Goal: Information Seeking & Learning: Compare options

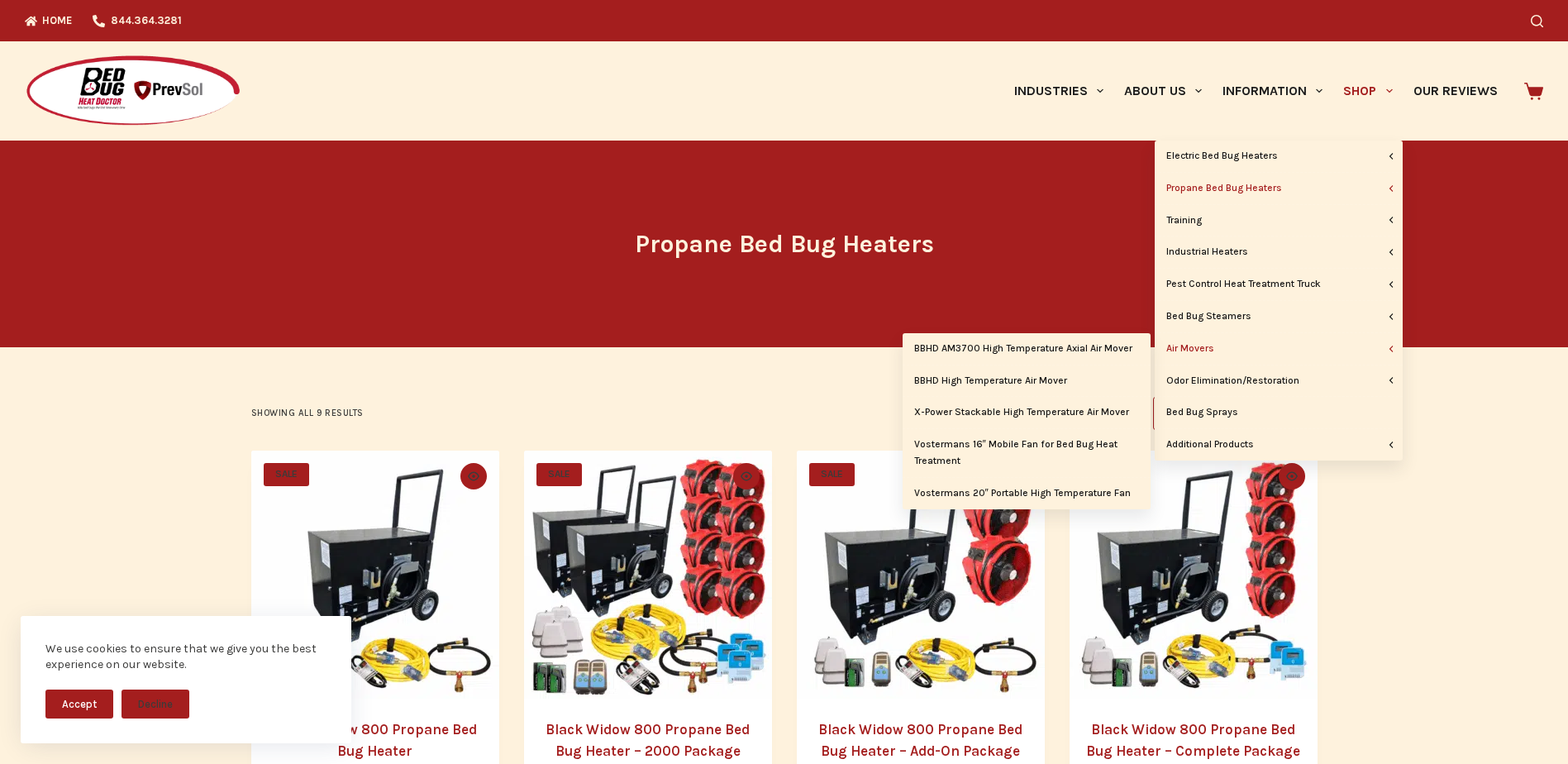
click at [1331, 348] on link "Air Movers" at bounding box center [1278, 348] width 248 height 31
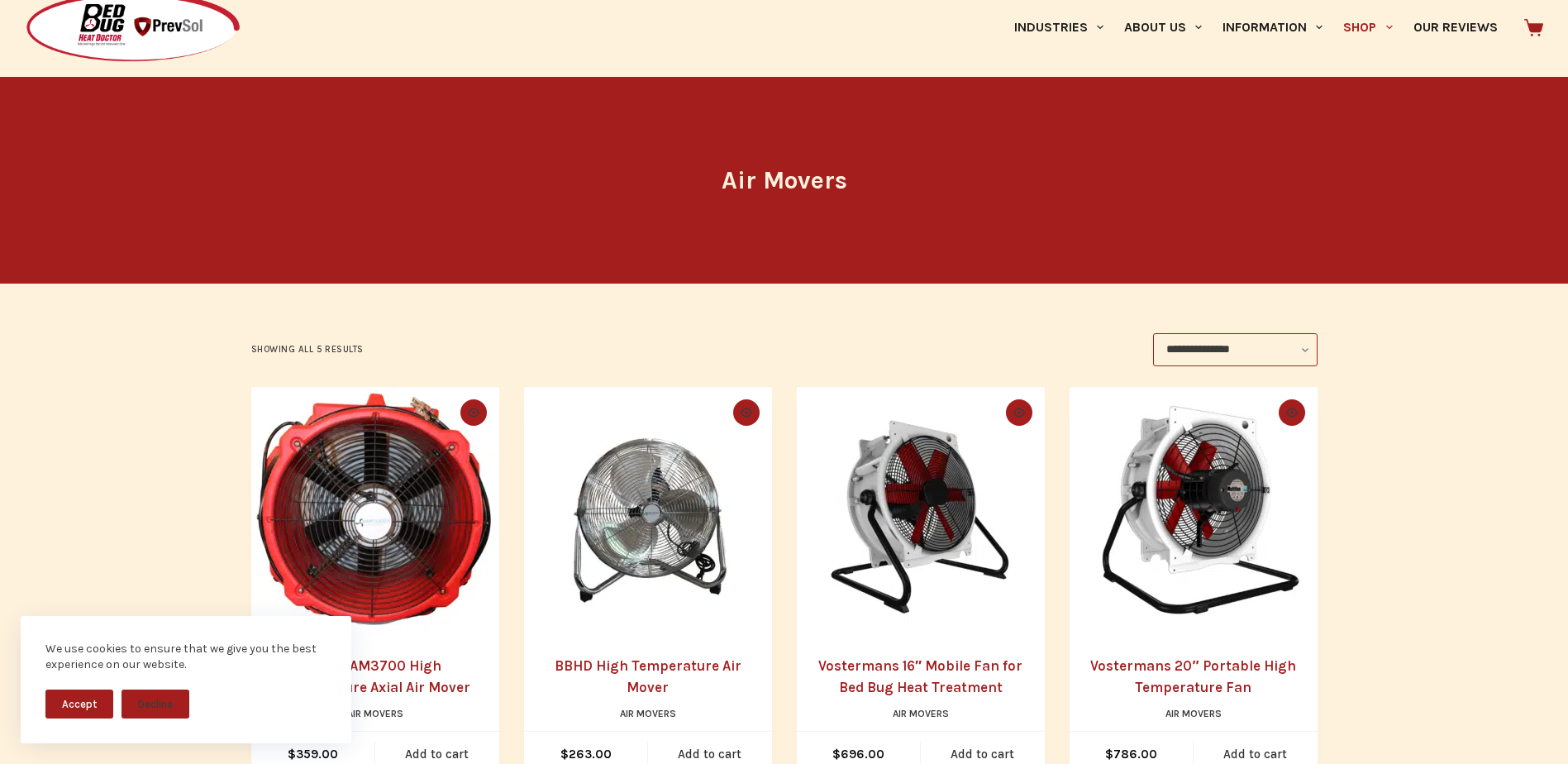
scroll to position [165, 0]
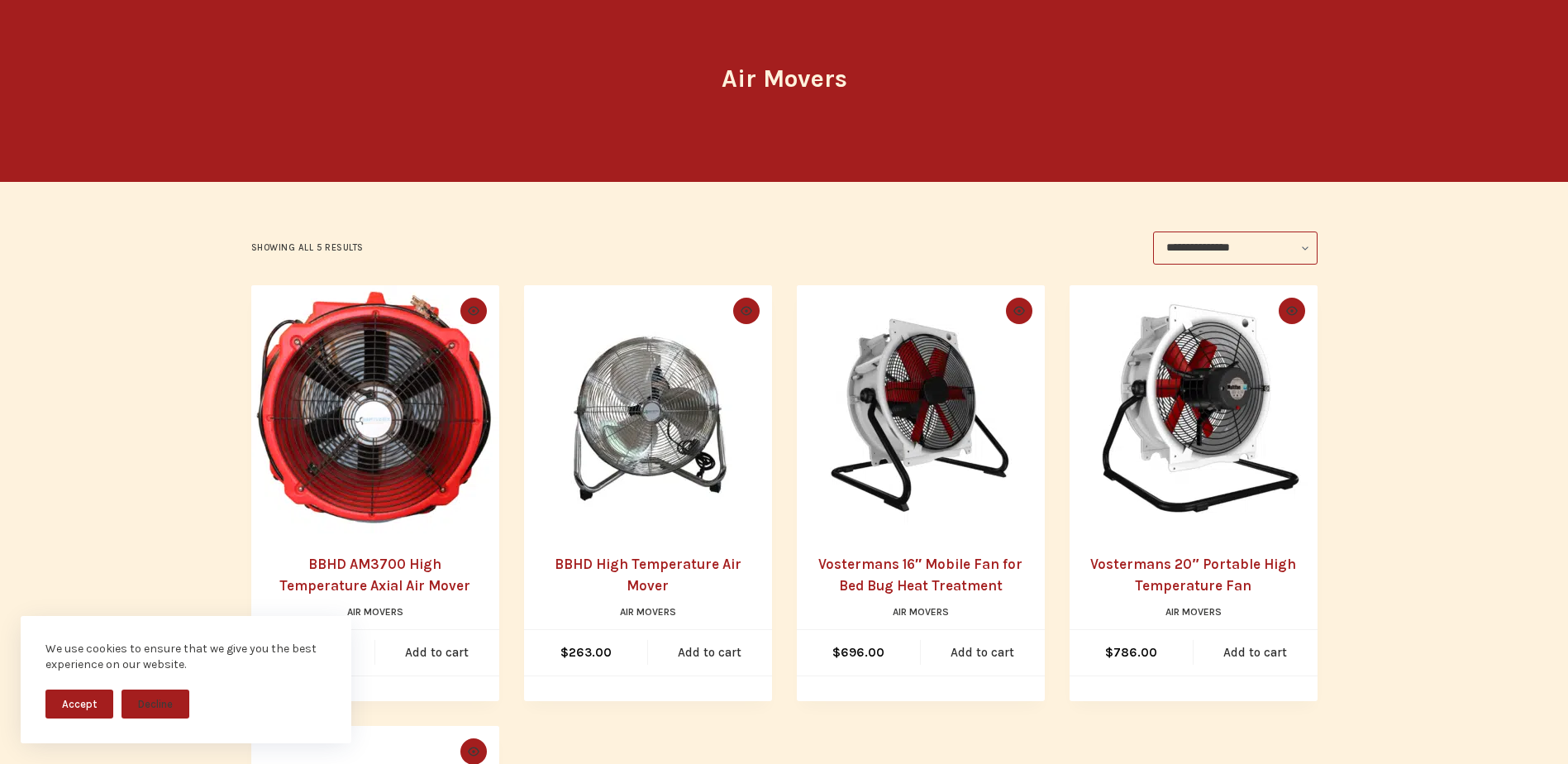
click at [107, 529] on main "**********" at bounding box center [784, 583] width 1568 height 1216
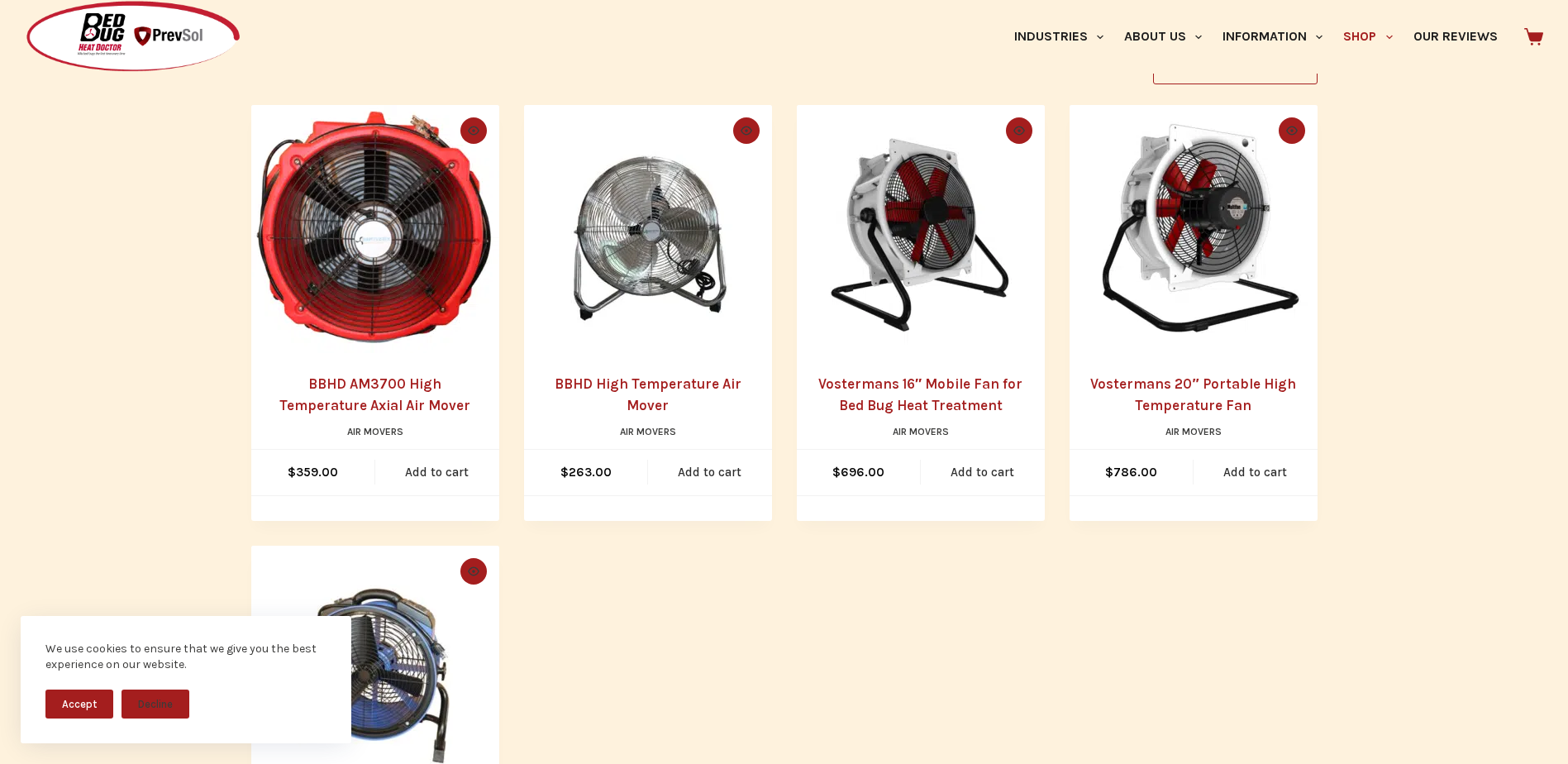
scroll to position [331, 0]
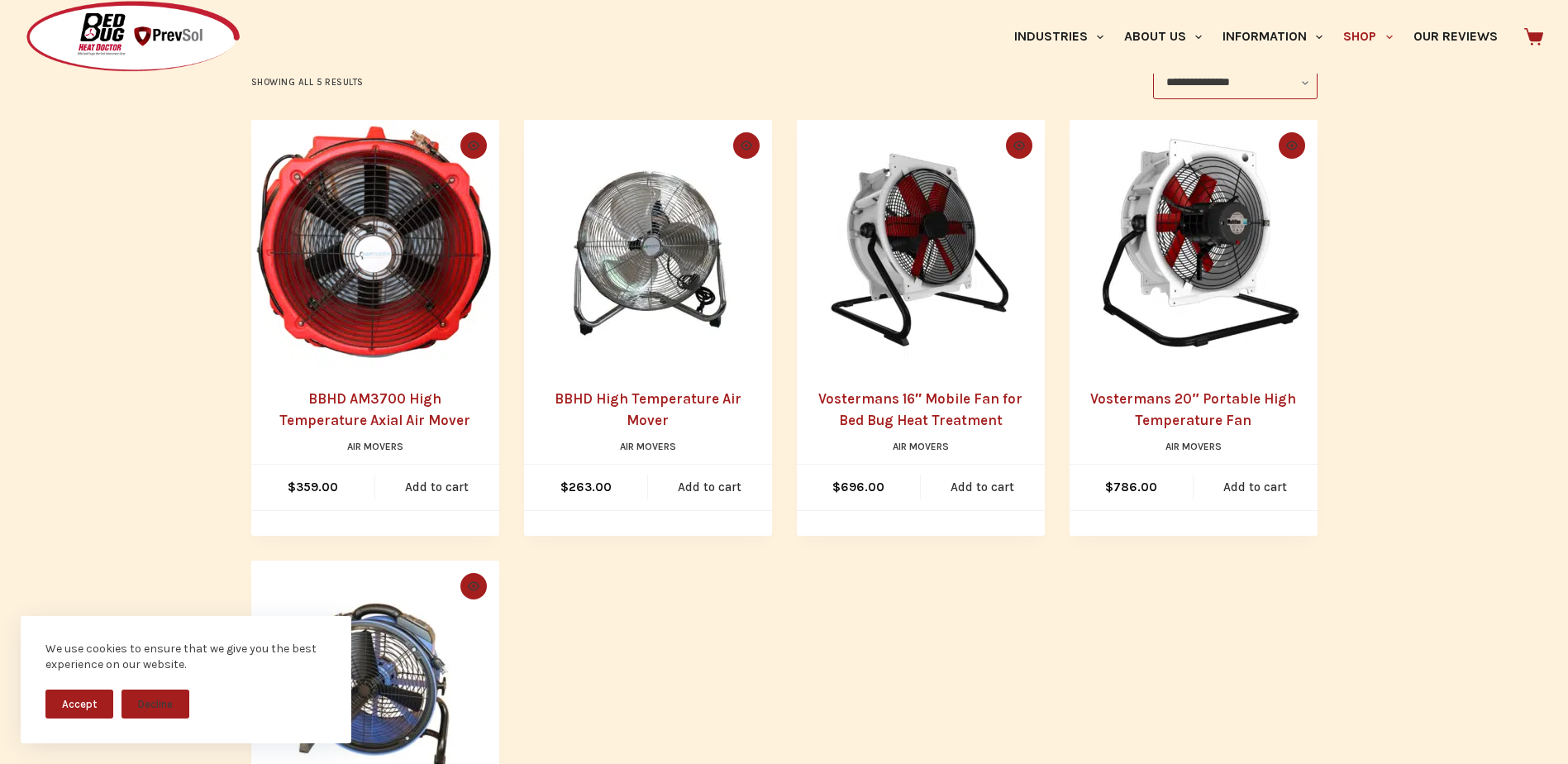
click at [1184, 296] on img at bounding box center [1193, 243] width 248 height 248
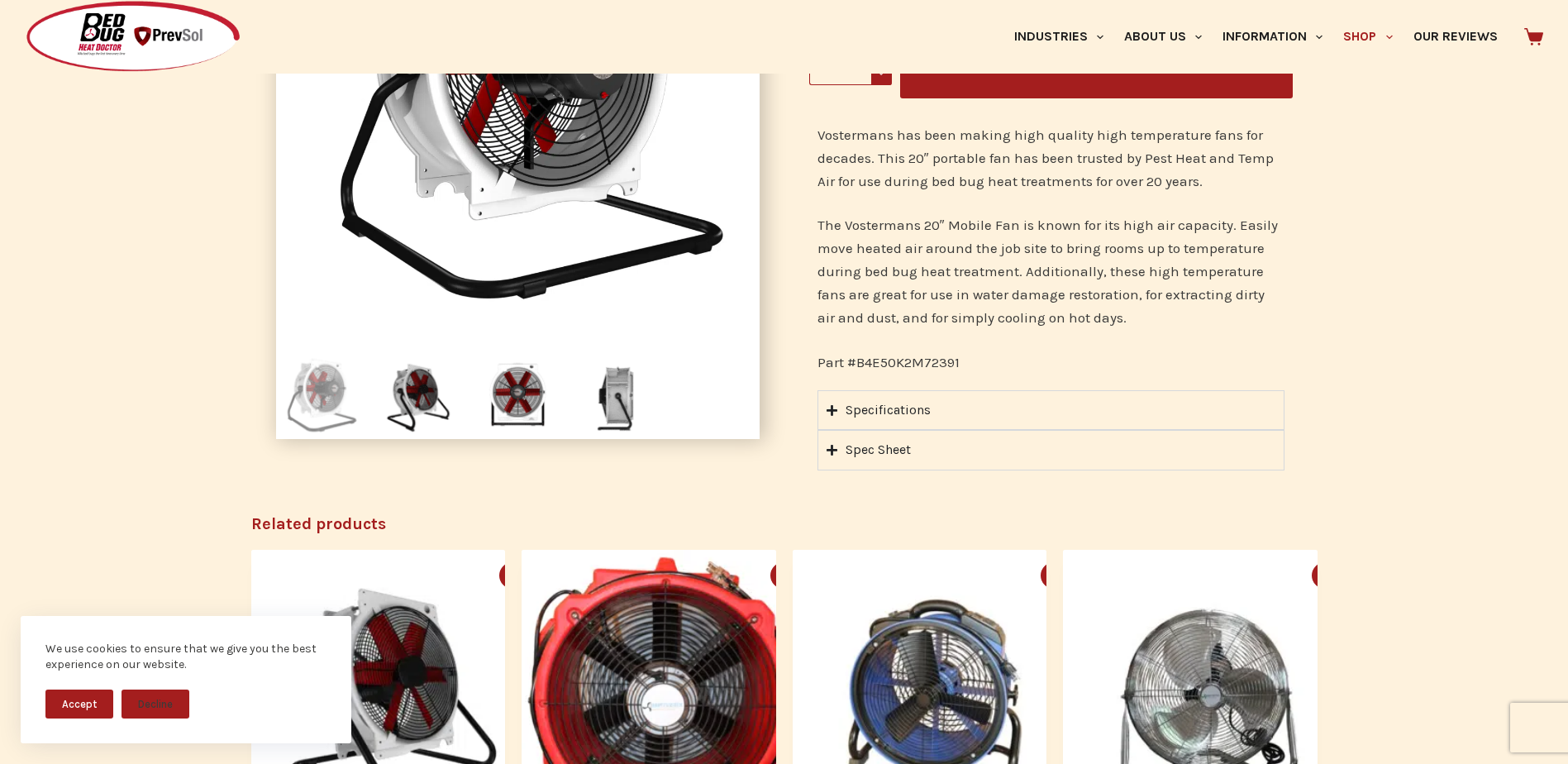
scroll to position [413, 0]
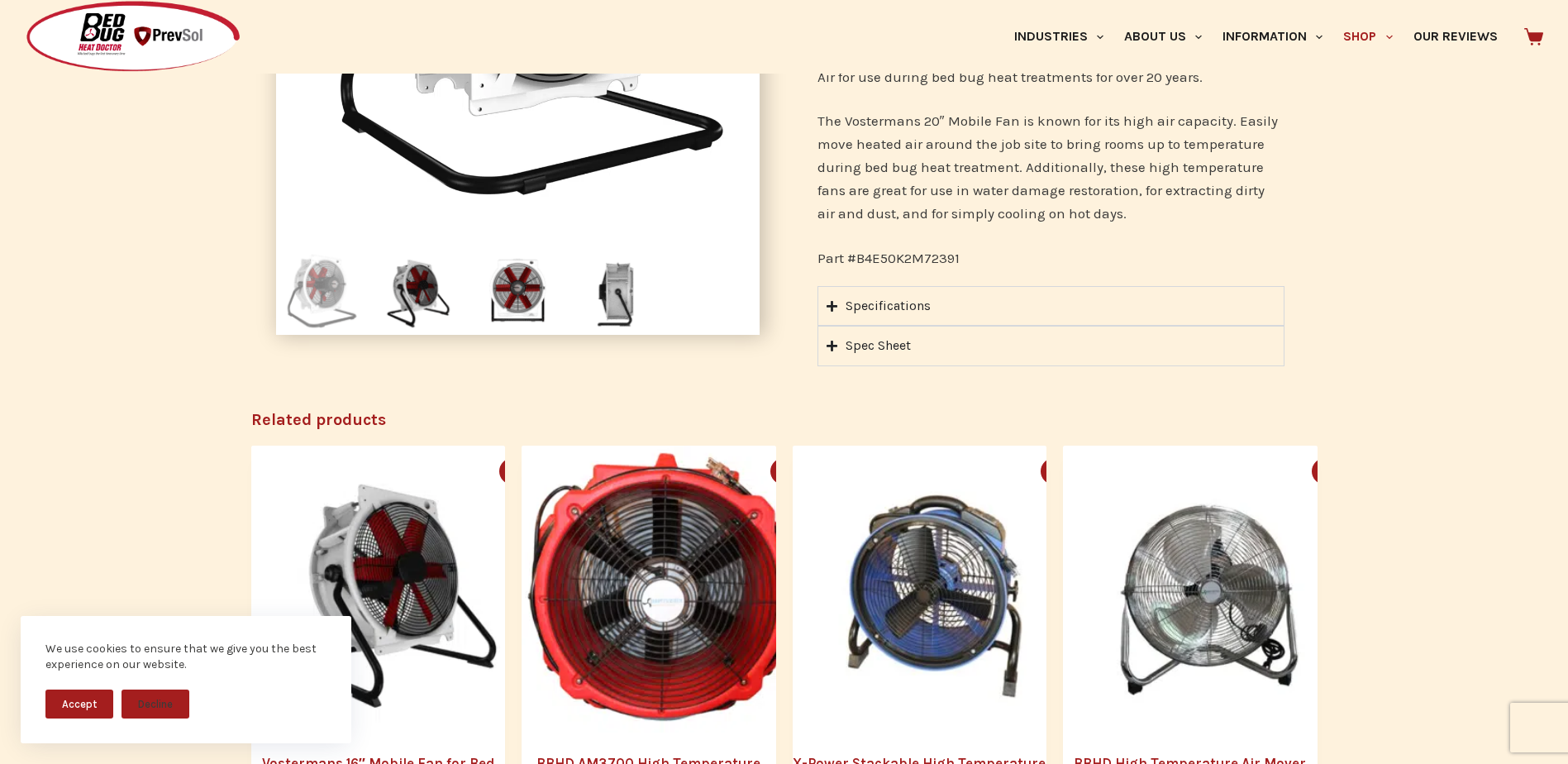
click at [849, 347] on div "Spec Sheet" at bounding box center [878, 346] width 65 height 22
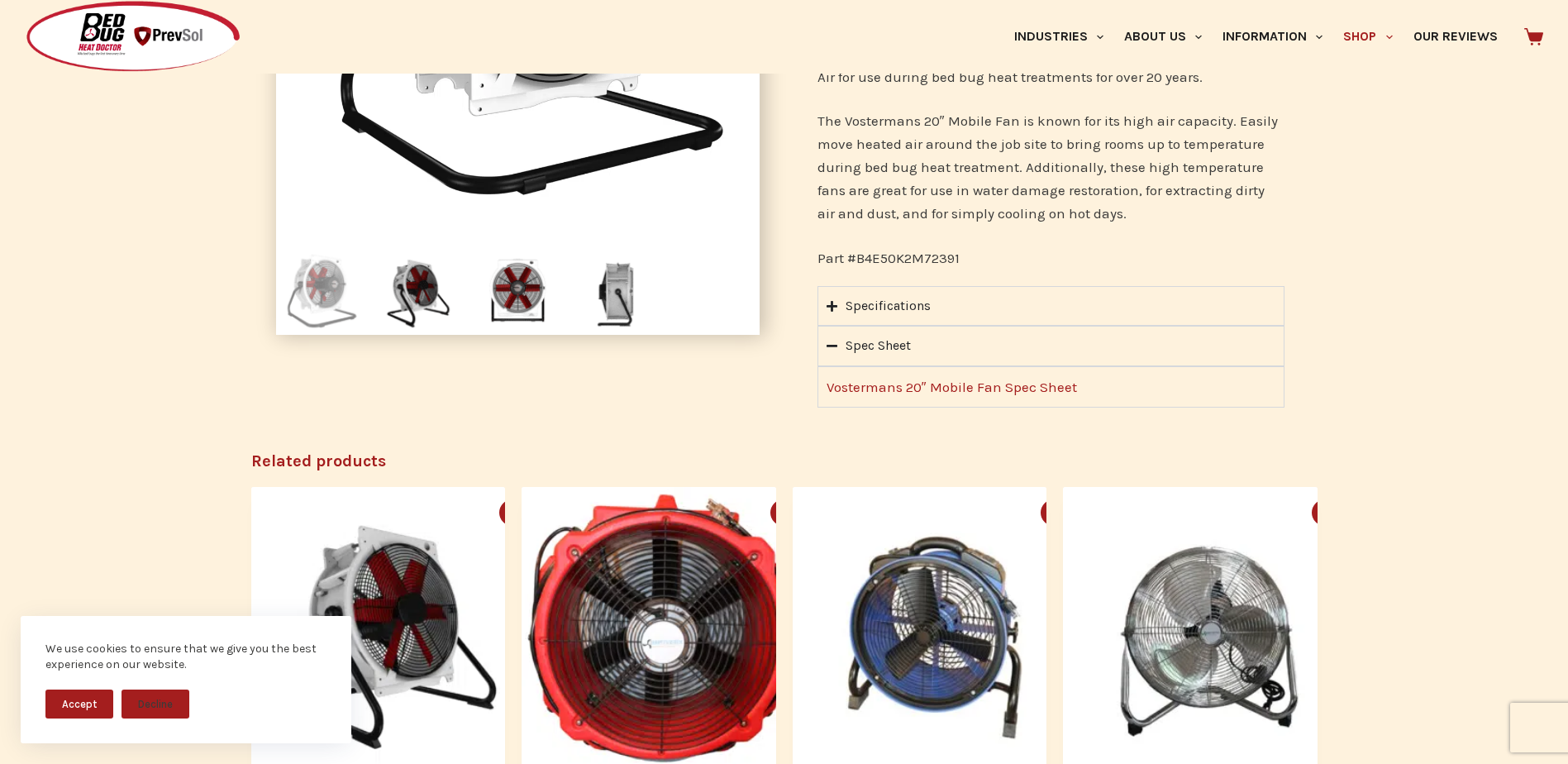
click at [832, 317] on summary "Specifications" at bounding box center [1051, 306] width 467 height 39
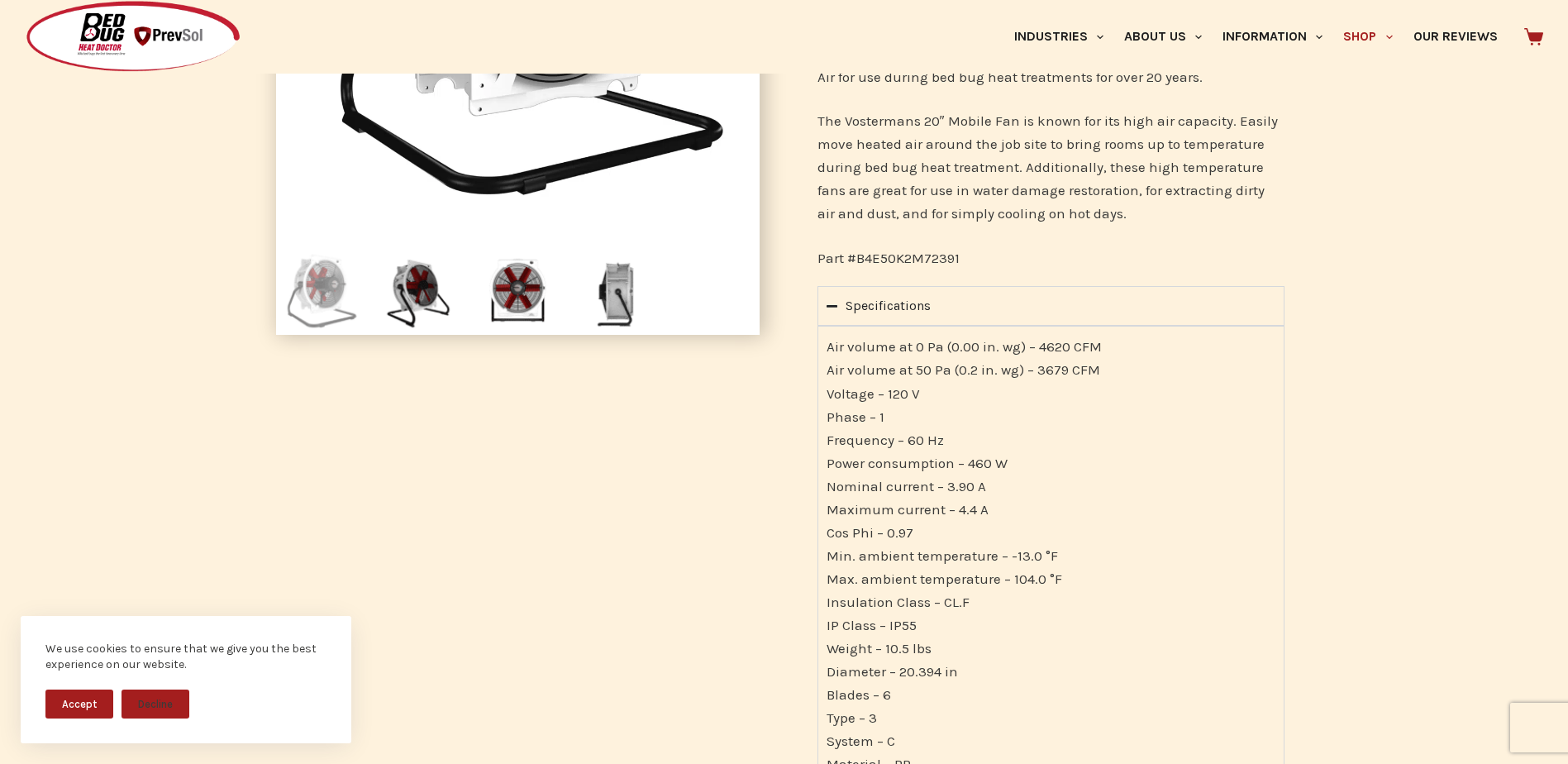
click at [83, 699] on button "Accept" at bounding box center [79, 704] width 68 height 29
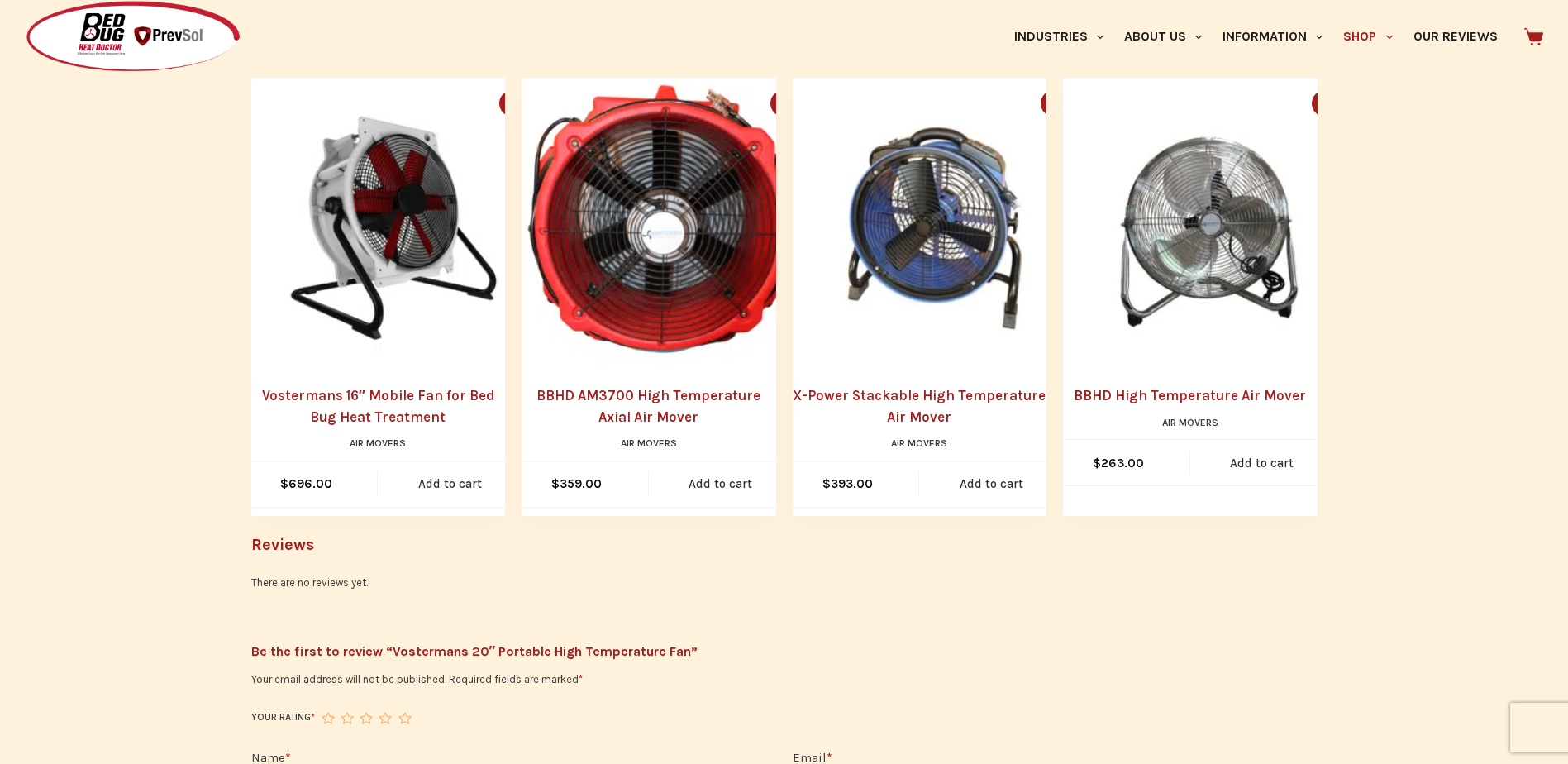
scroll to position [1157, 0]
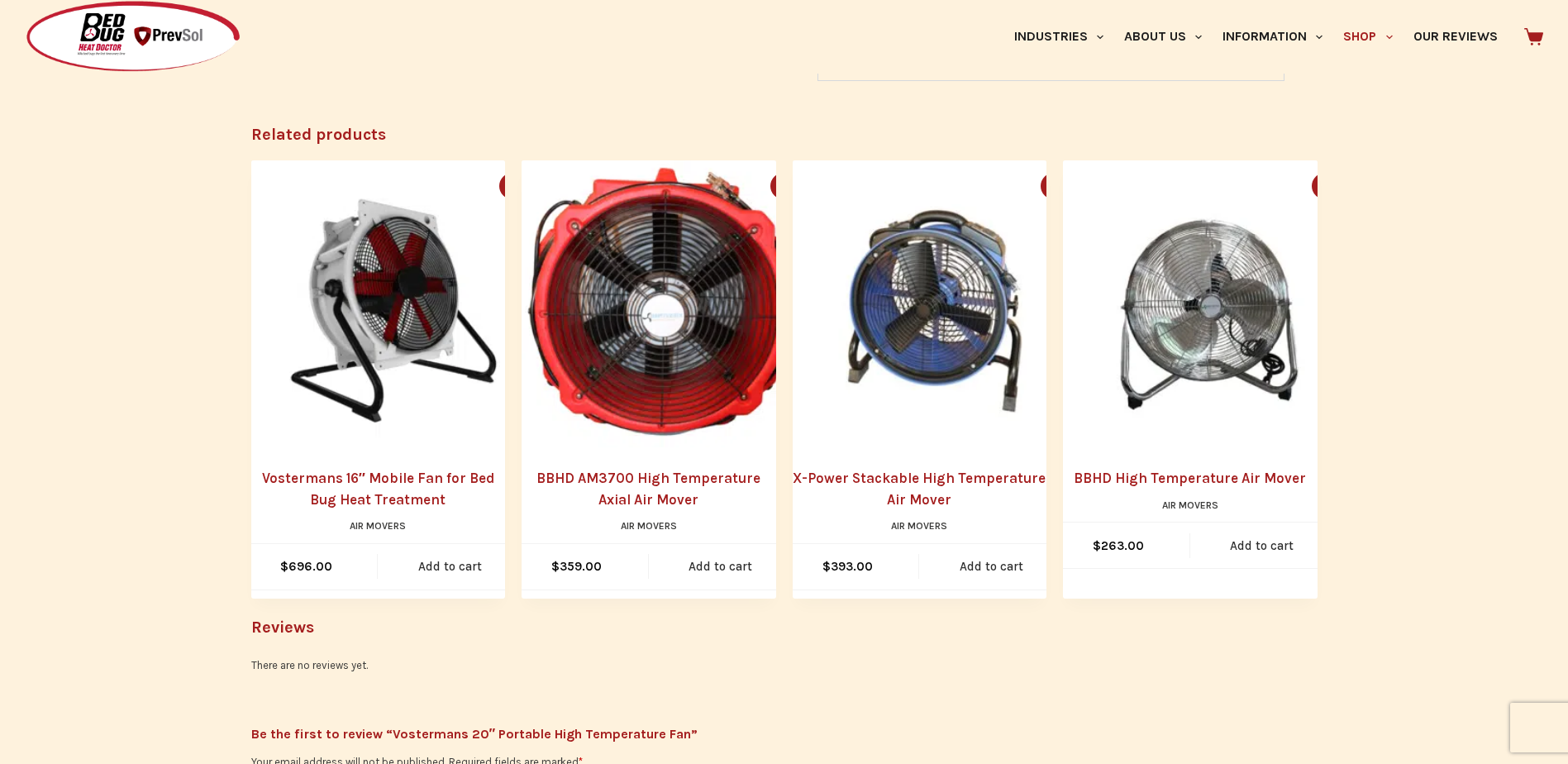
click at [896, 339] on img "X-Power Stackable High Temperature Air Mover" at bounding box center [936, 304] width 288 height 288
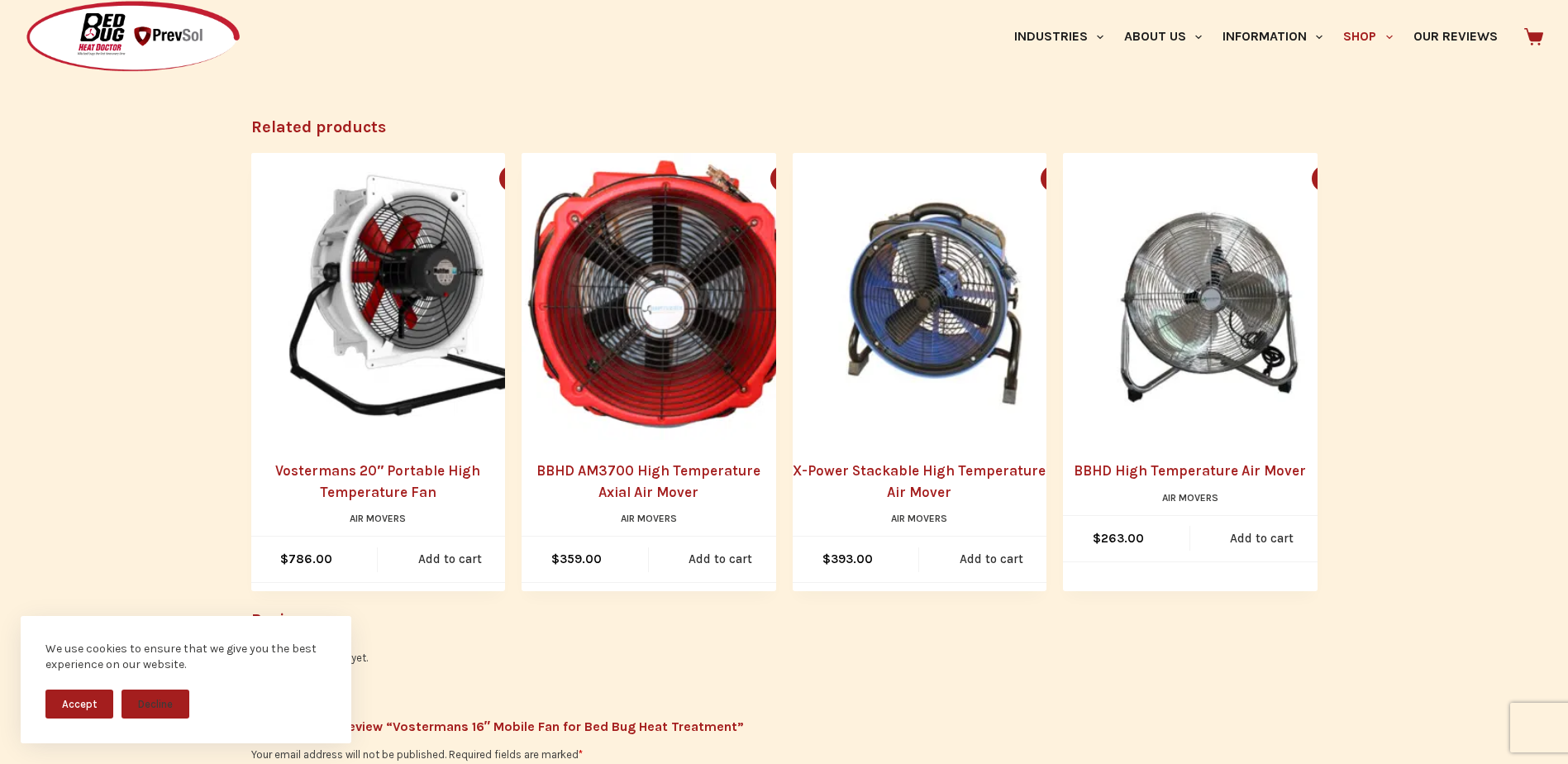
scroll to position [744, 0]
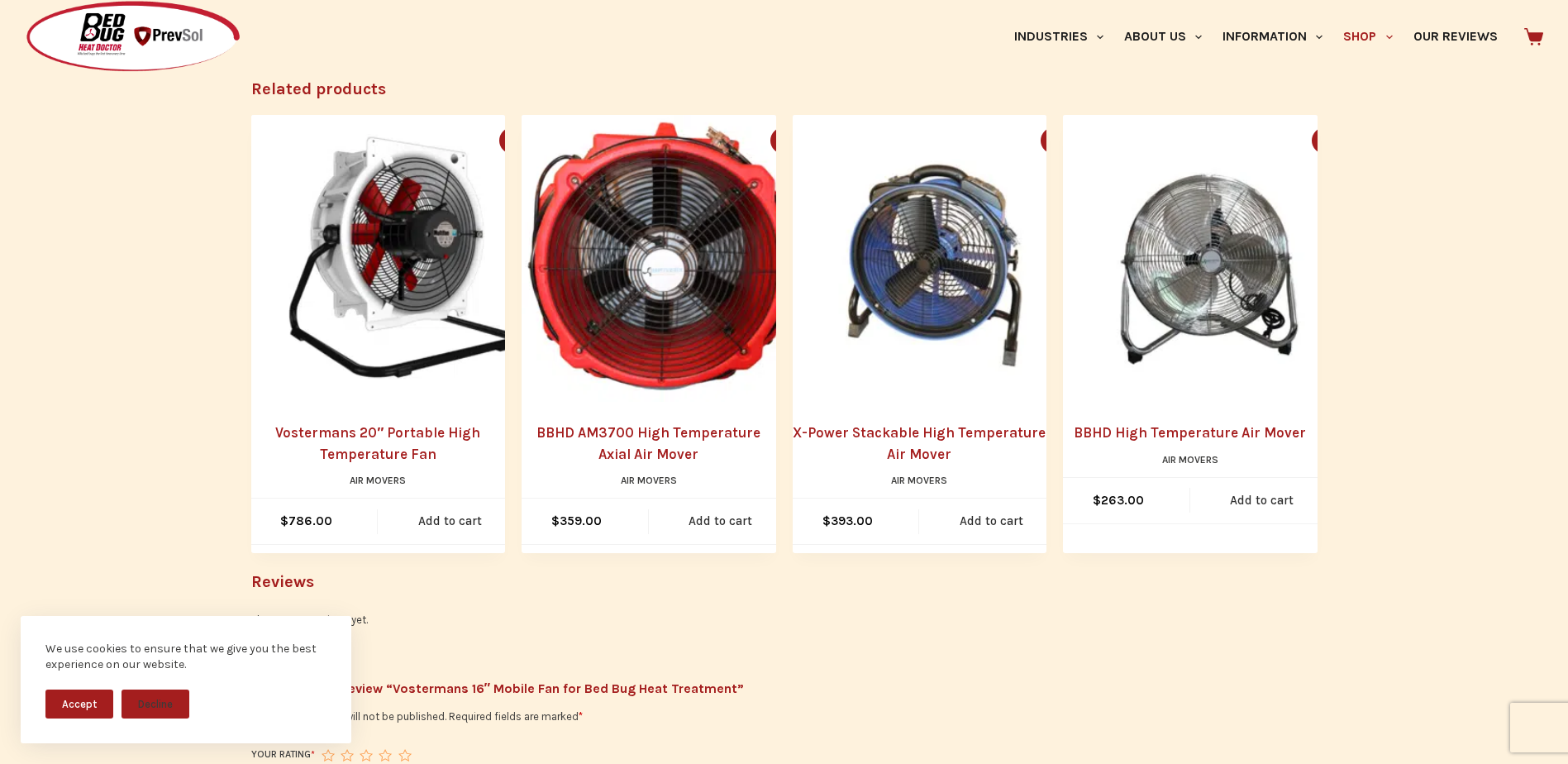
click at [695, 273] on img "BBHD AM3700 High Temperature Axial Air Mover" at bounding box center [665, 259] width 288 height 288
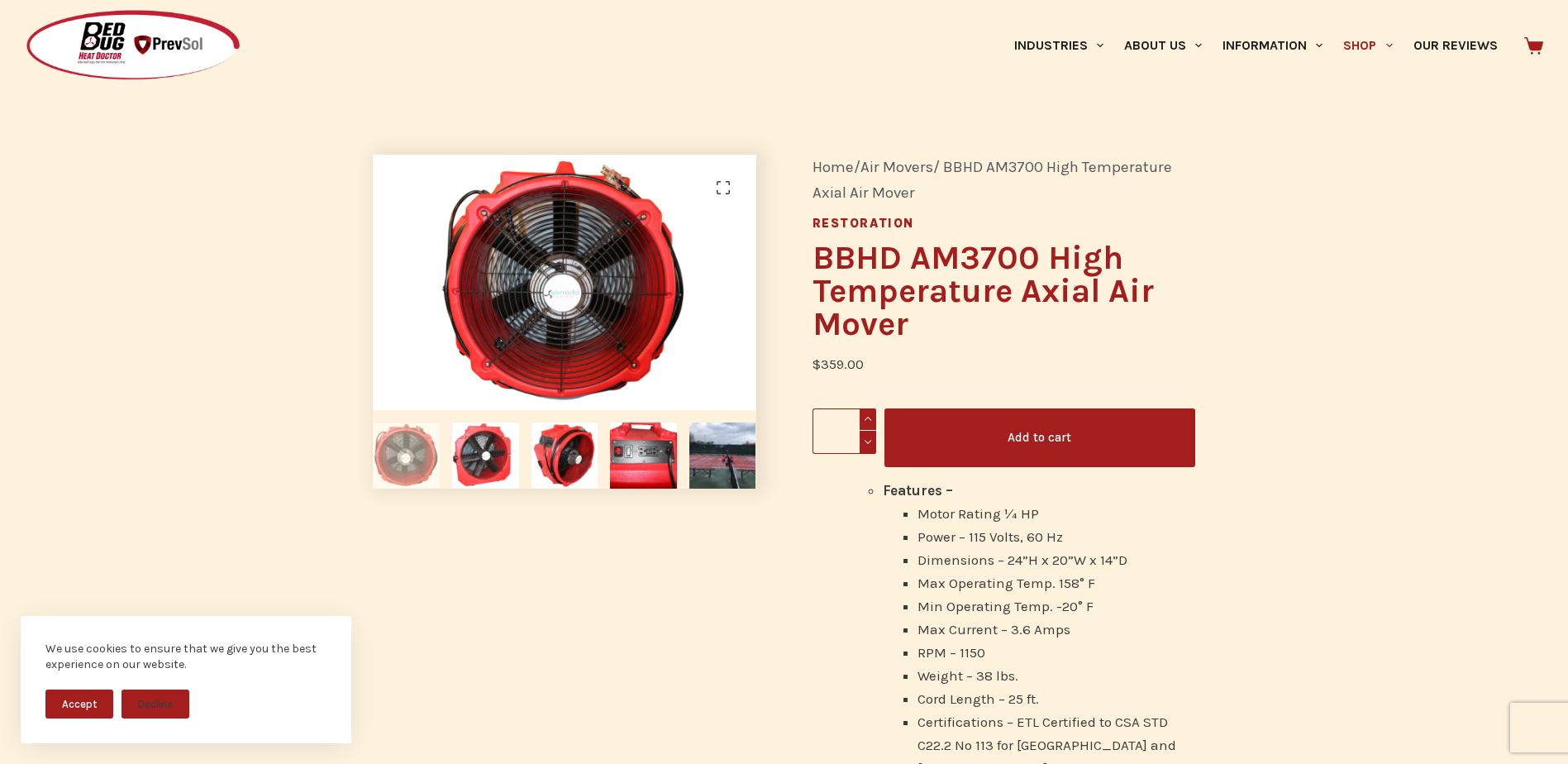
scroll to position [82, 0]
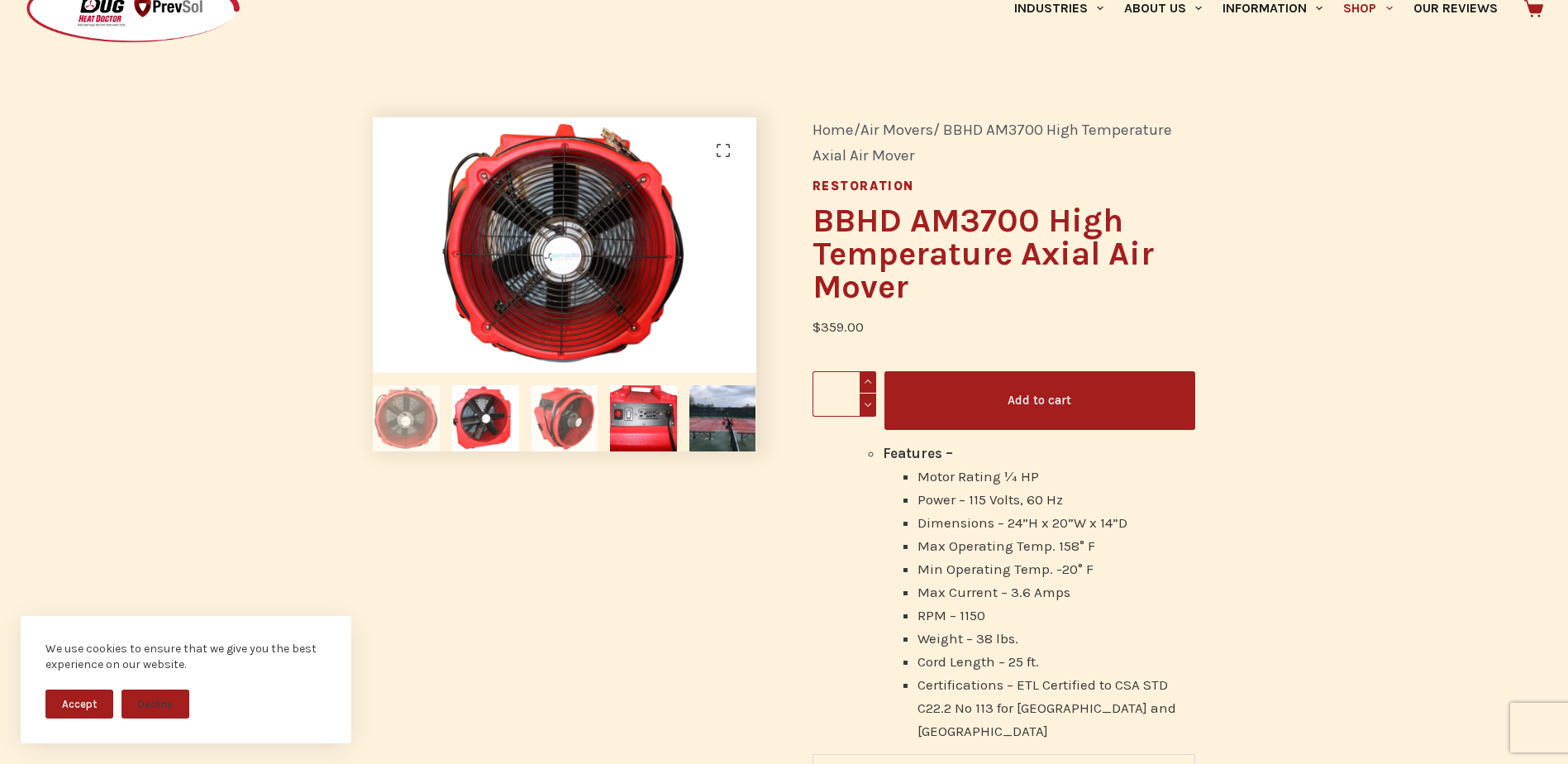
click at [565, 426] on img at bounding box center [565, 419] width 67 height 67
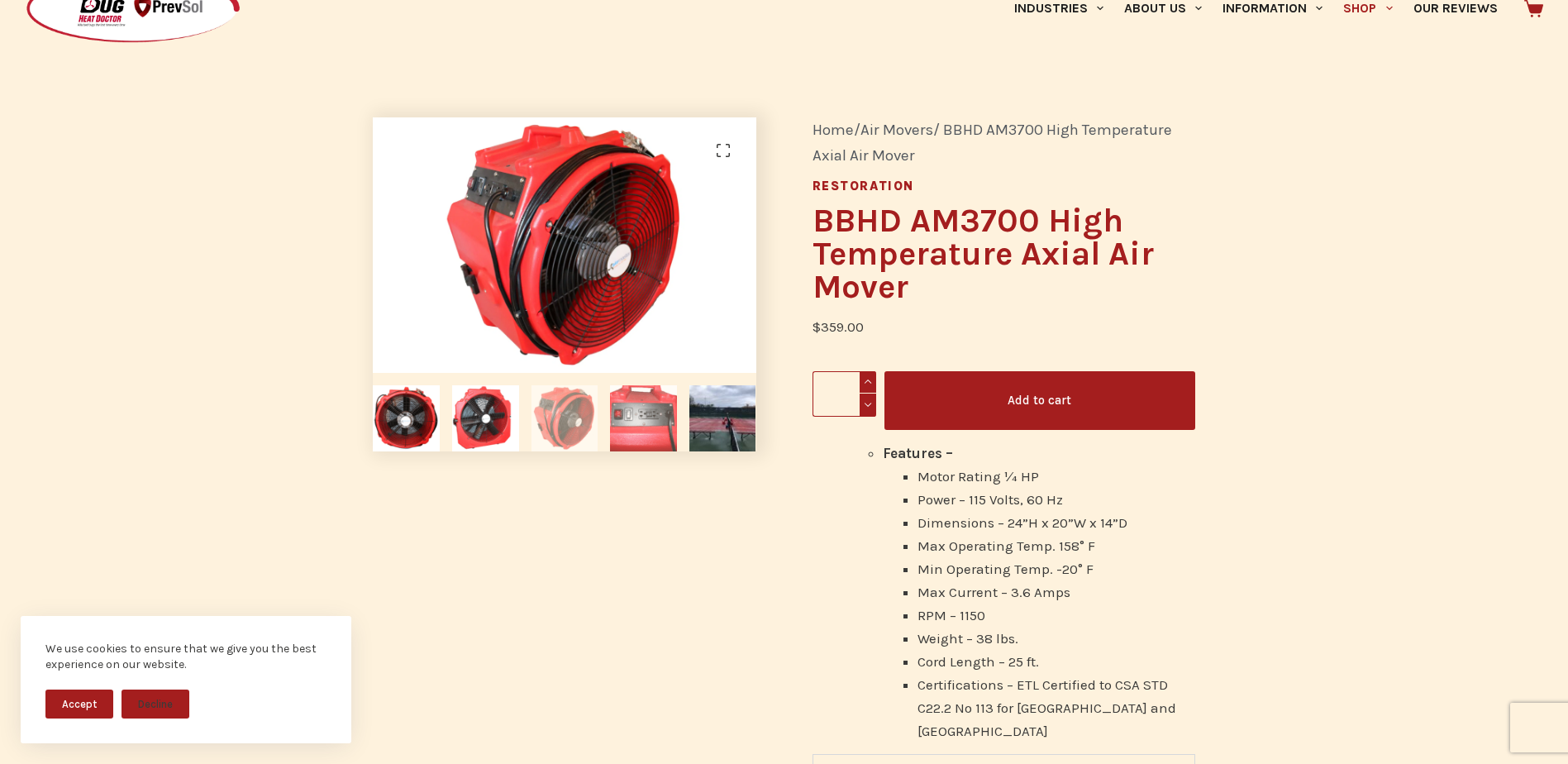
click at [607, 423] on li at bounding box center [644, 412] width 80 height 80
click at [638, 424] on img at bounding box center [644, 419] width 67 height 67
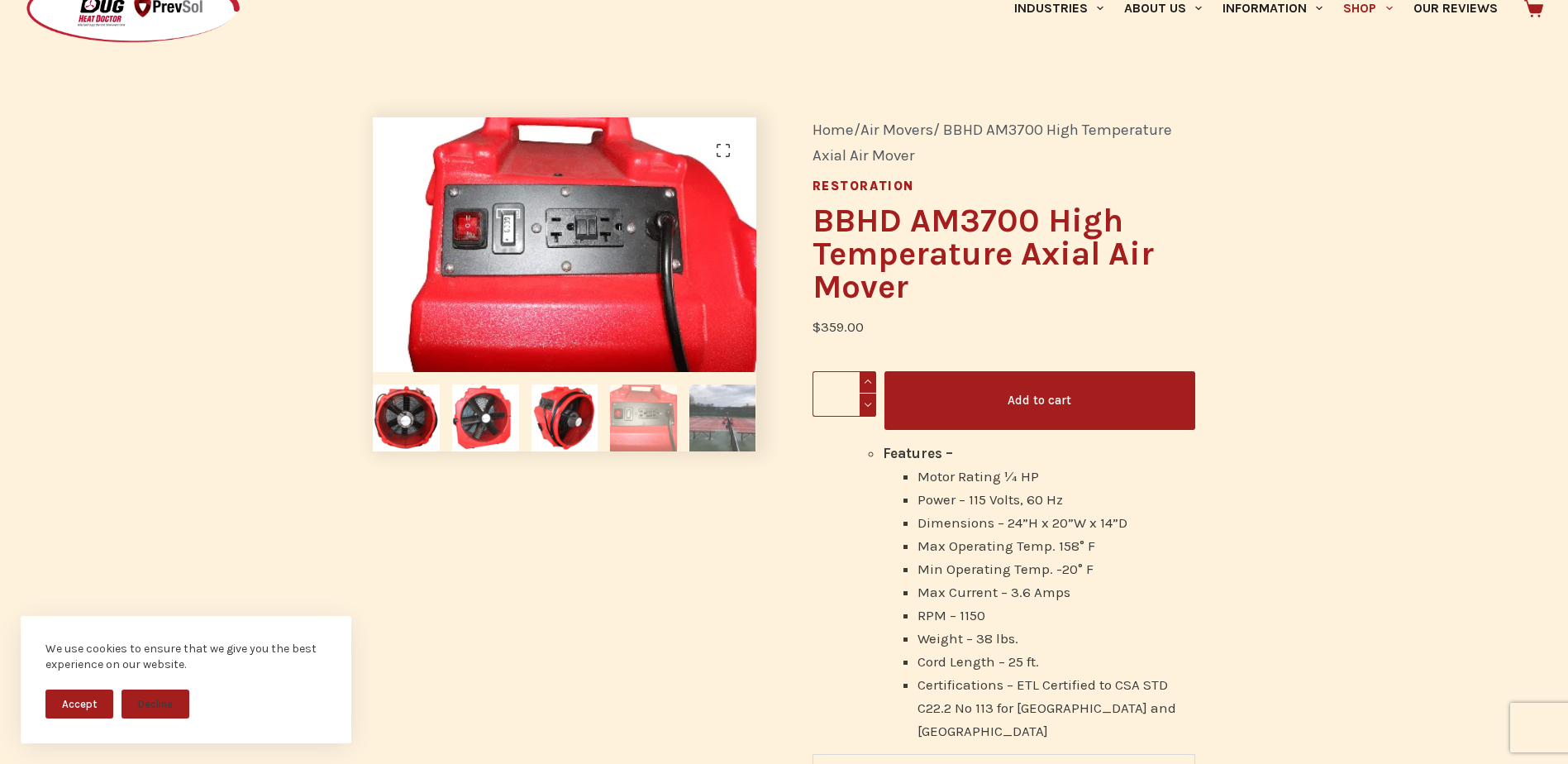
click at [689, 421] on img at bounding box center [723, 418] width 67 height 67
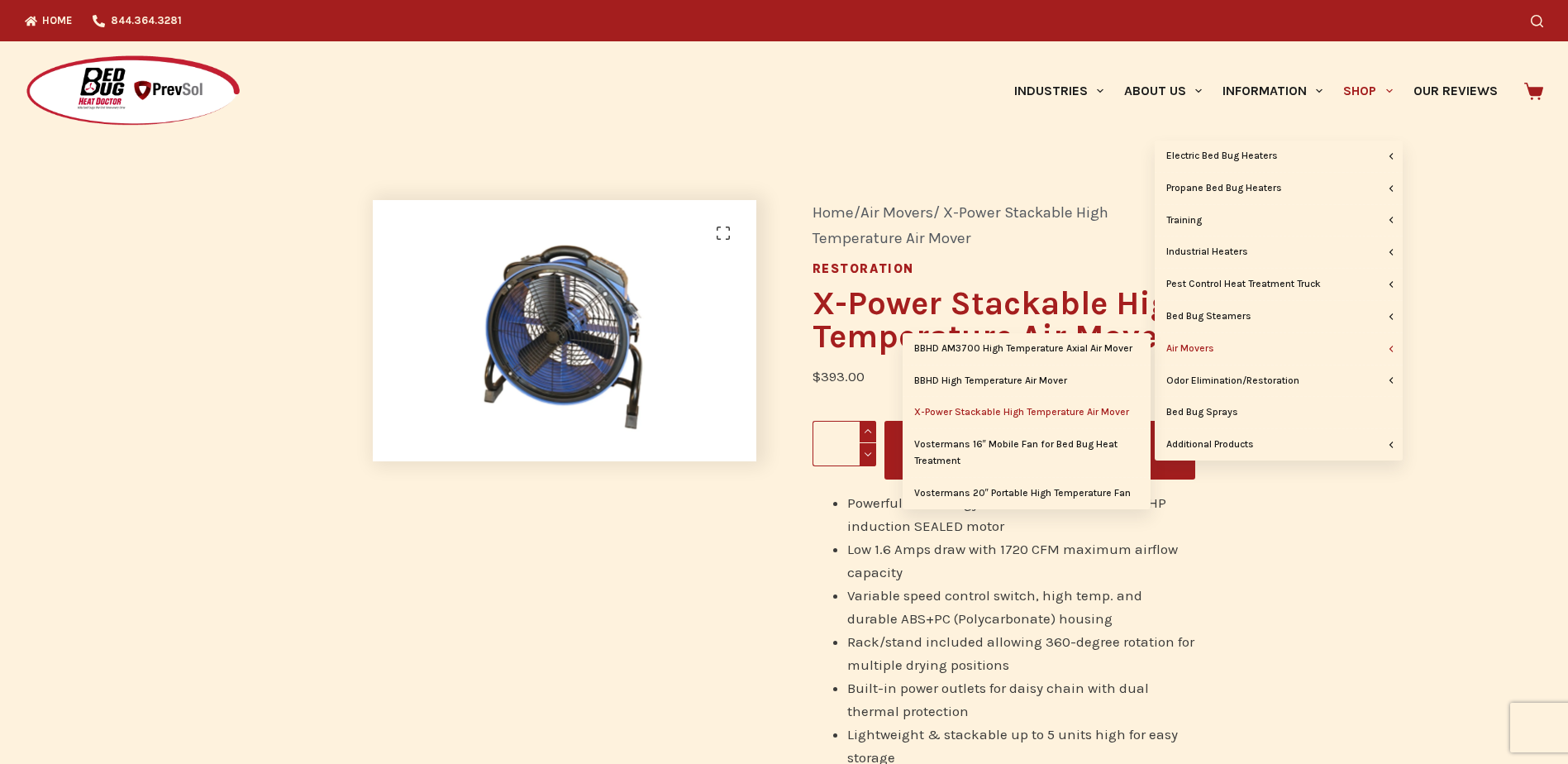
click at [1215, 352] on link "Air Movers" at bounding box center [1278, 348] width 248 height 31
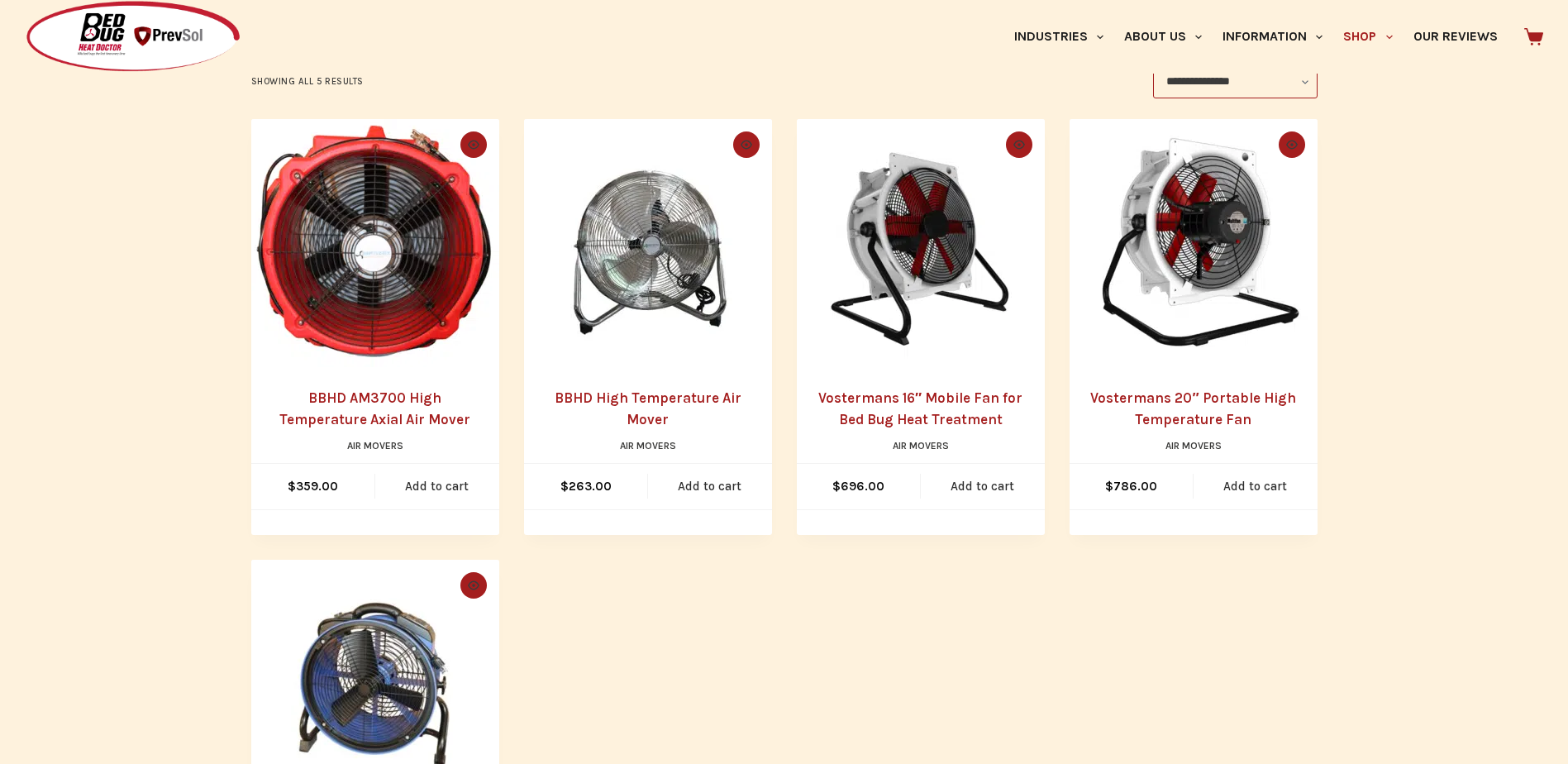
scroll to position [331, 0]
click at [1200, 272] on img at bounding box center [1193, 243] width 248 height 248
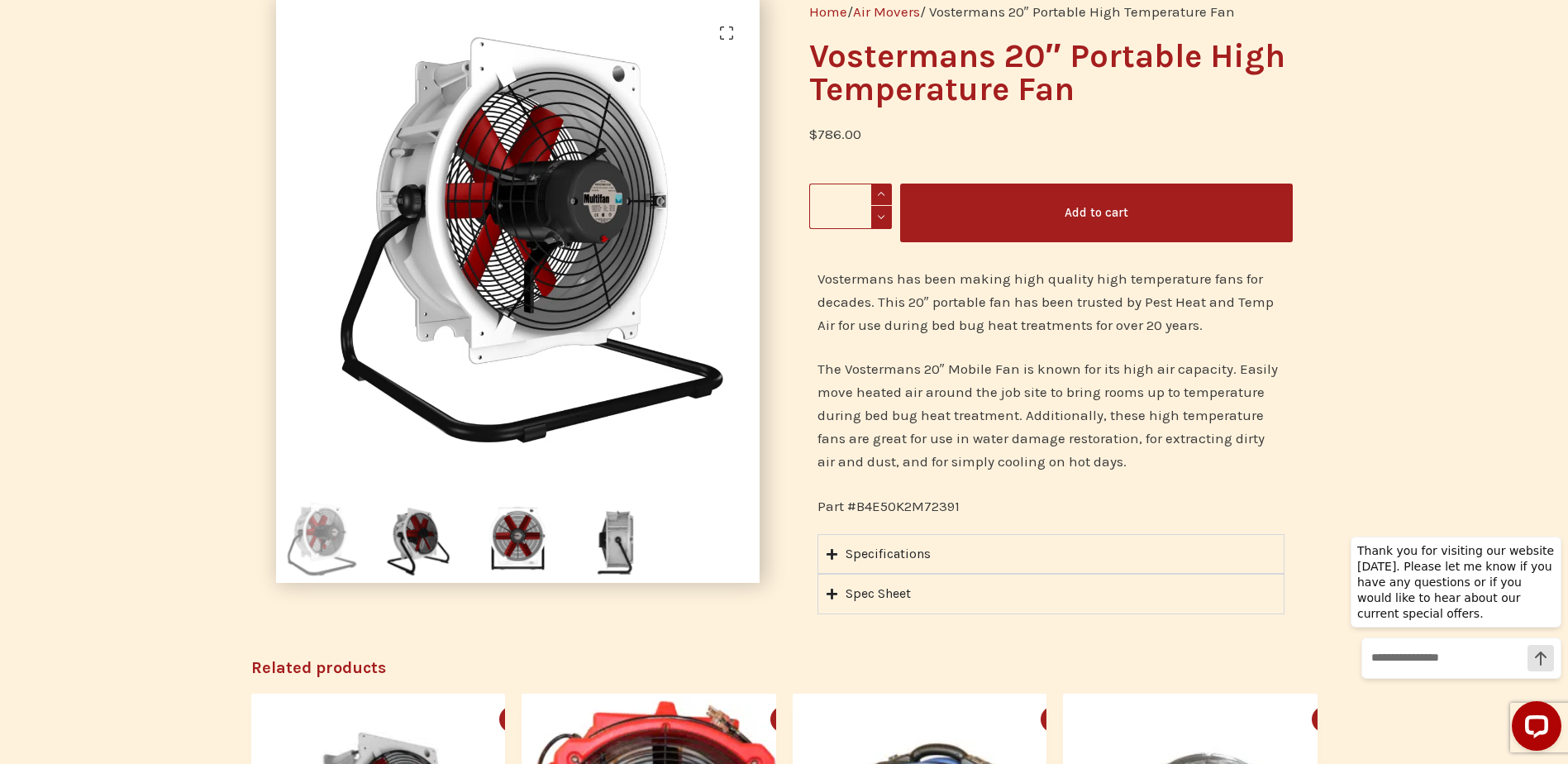
scroll to position [248, 0]
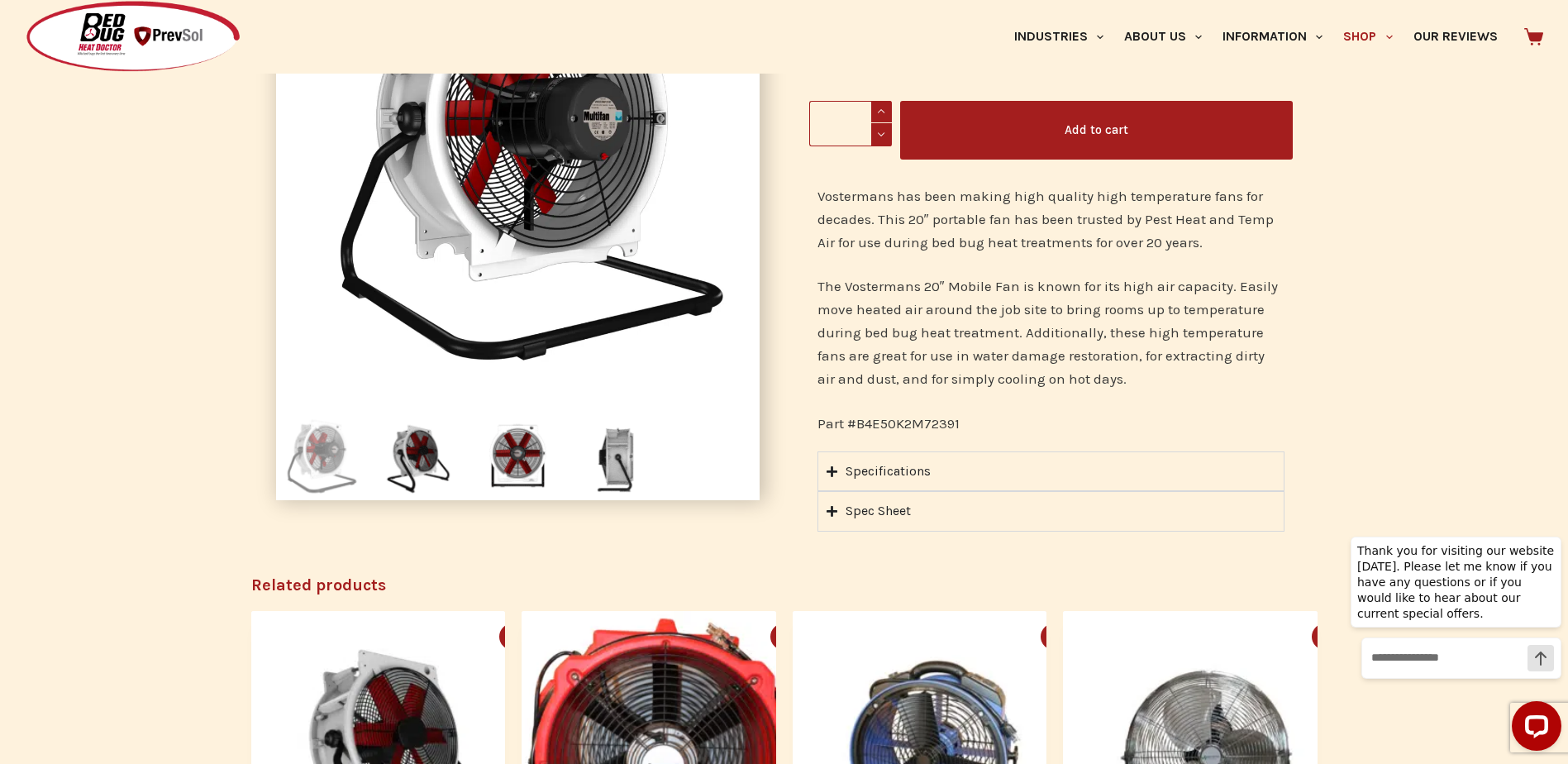
click at [933, 479] on summary "Specifications" at bounding box center [1051, 471] width 467 height 39
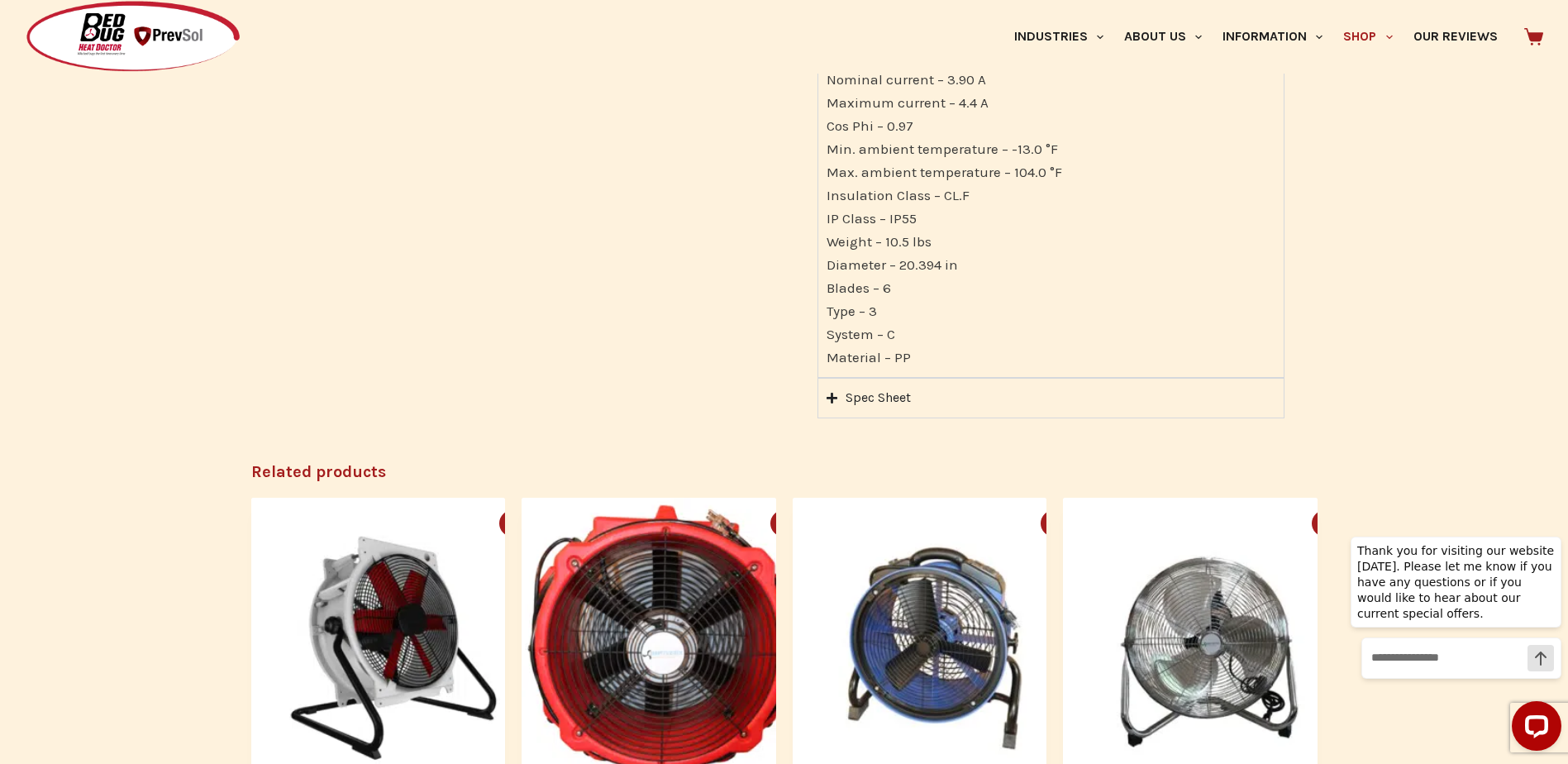
scroll to position [827, 0]
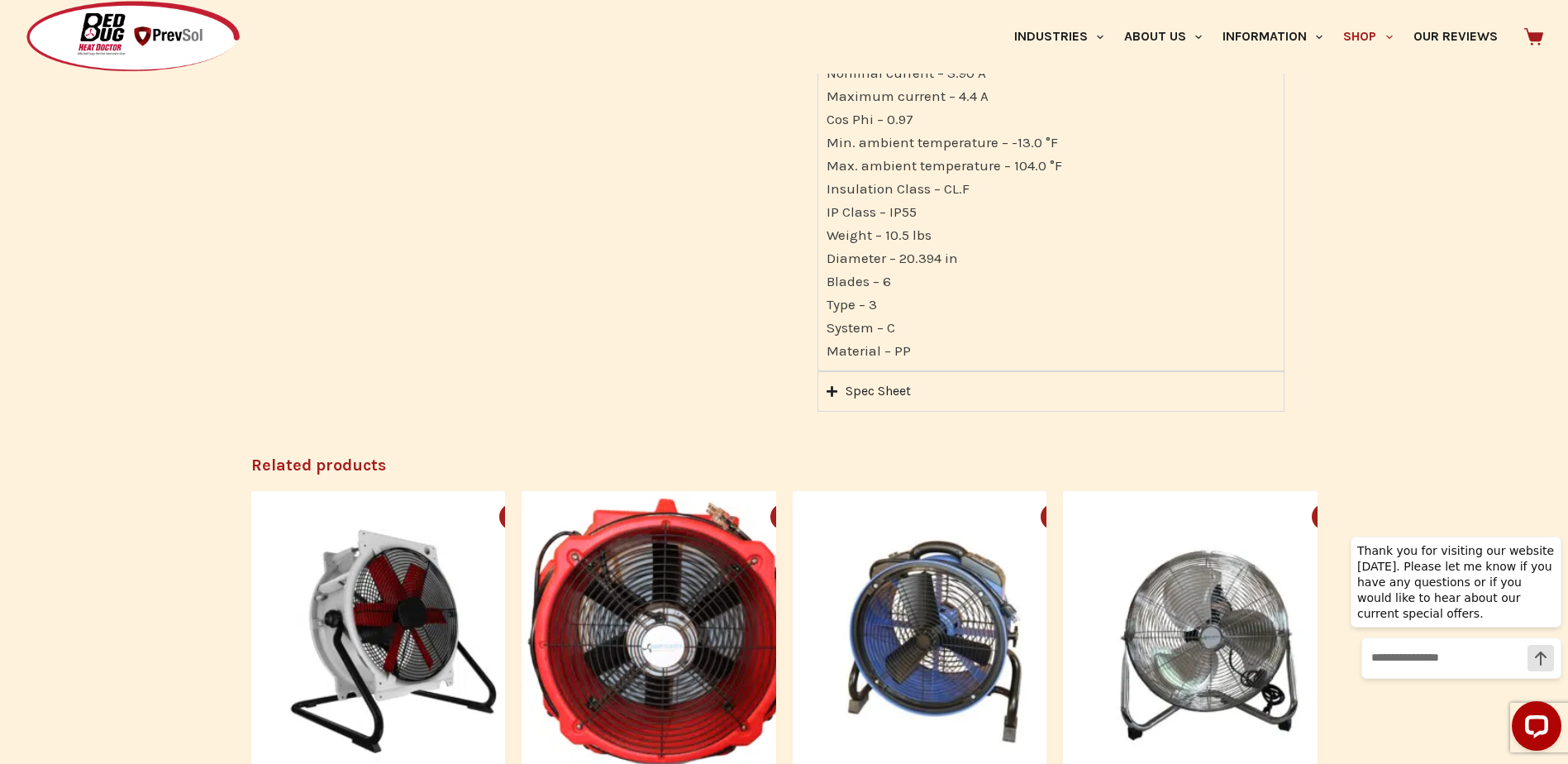
click at [892, 398] on div "Spec Sheet" at bounding box center [878, 391] width 65 height 22
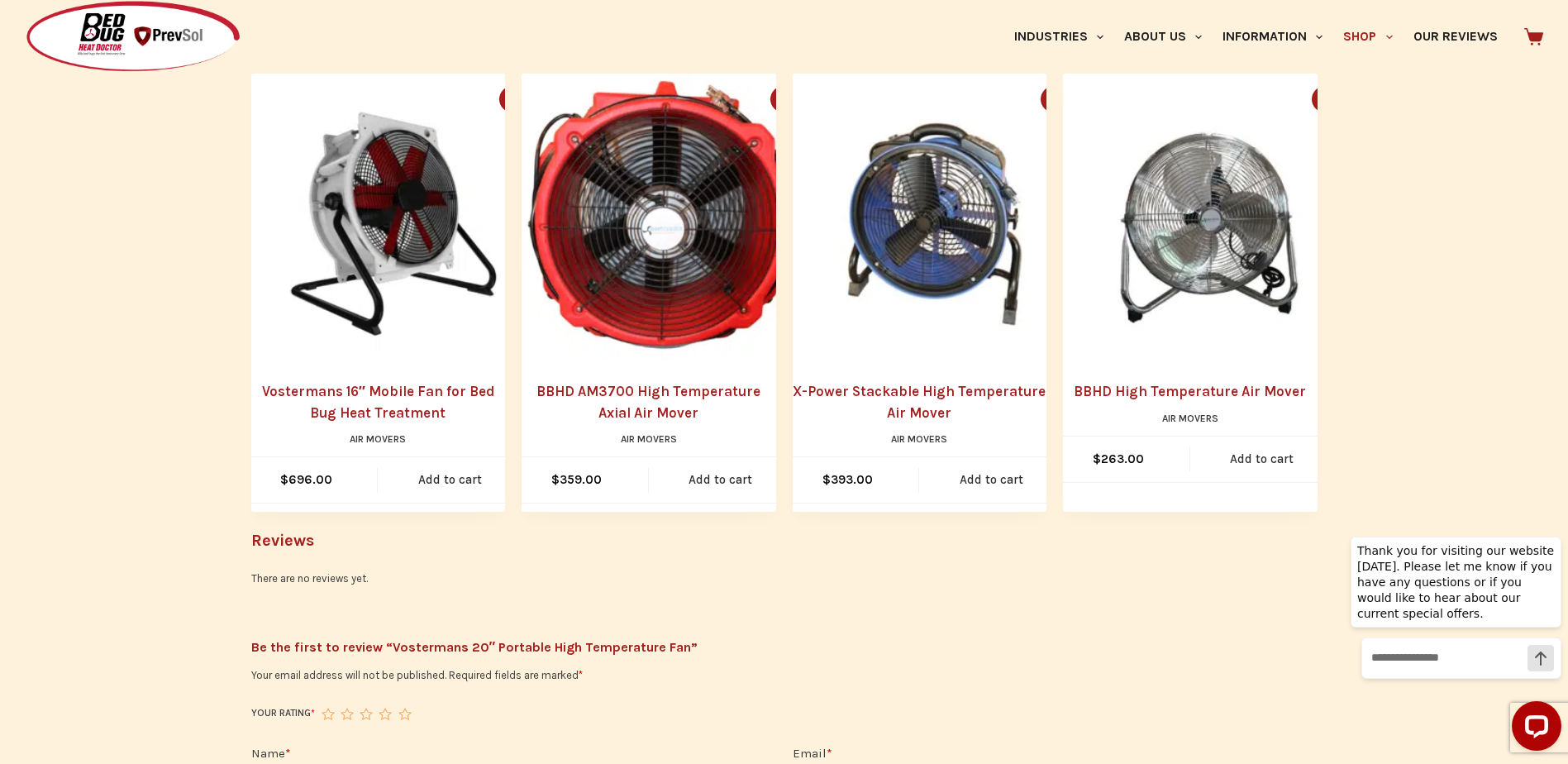
click at [963, 261] on img "X-Power Stackable High Temperature Air Mover" at bounding box center [936, 217] width 288 height 288
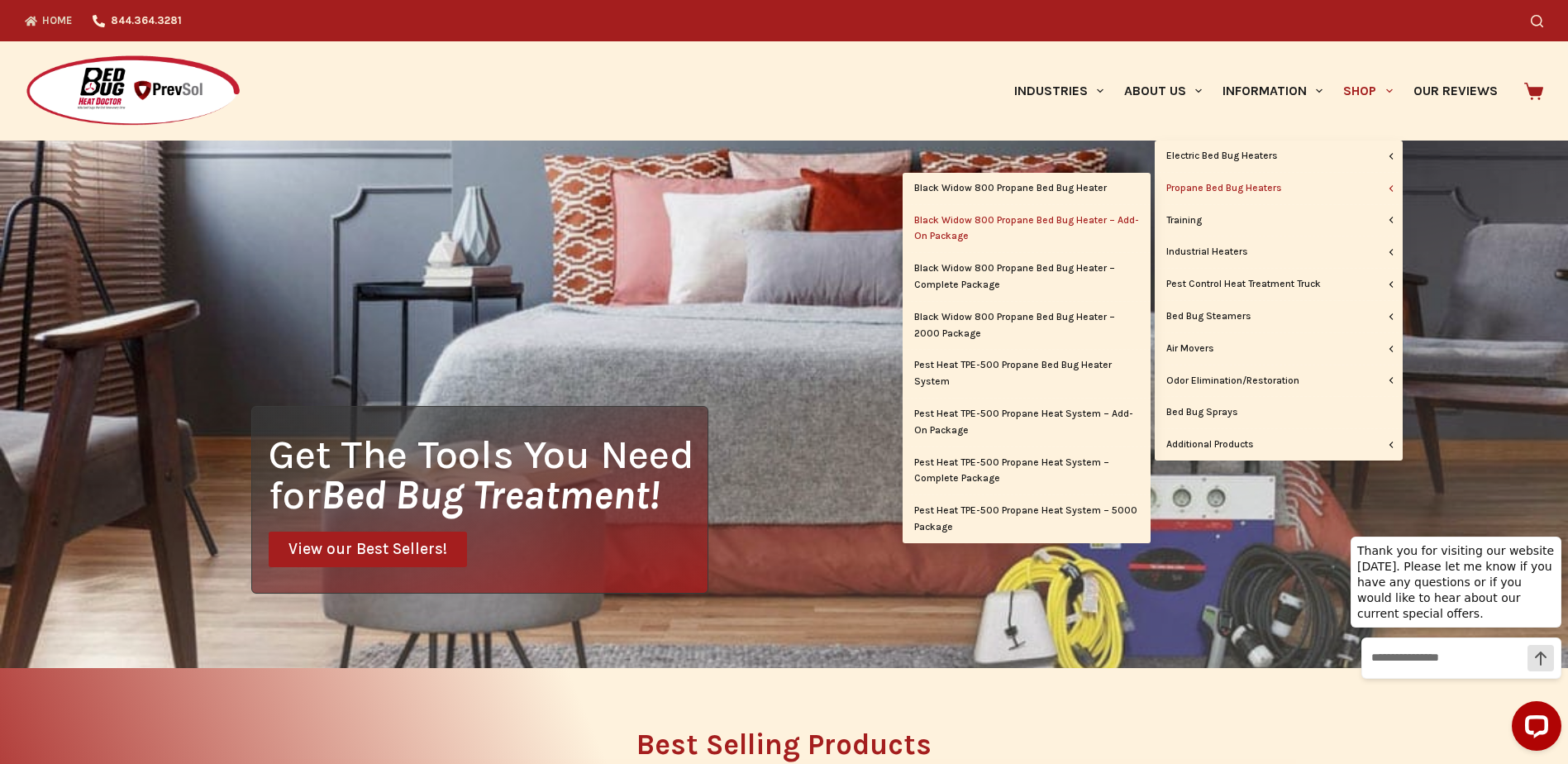
click at [1080, 215] on link "Black Widow 800 Propane Bed Bug Heater – Add-On Package" at bounding box center [1026, 228] width 248 height 48
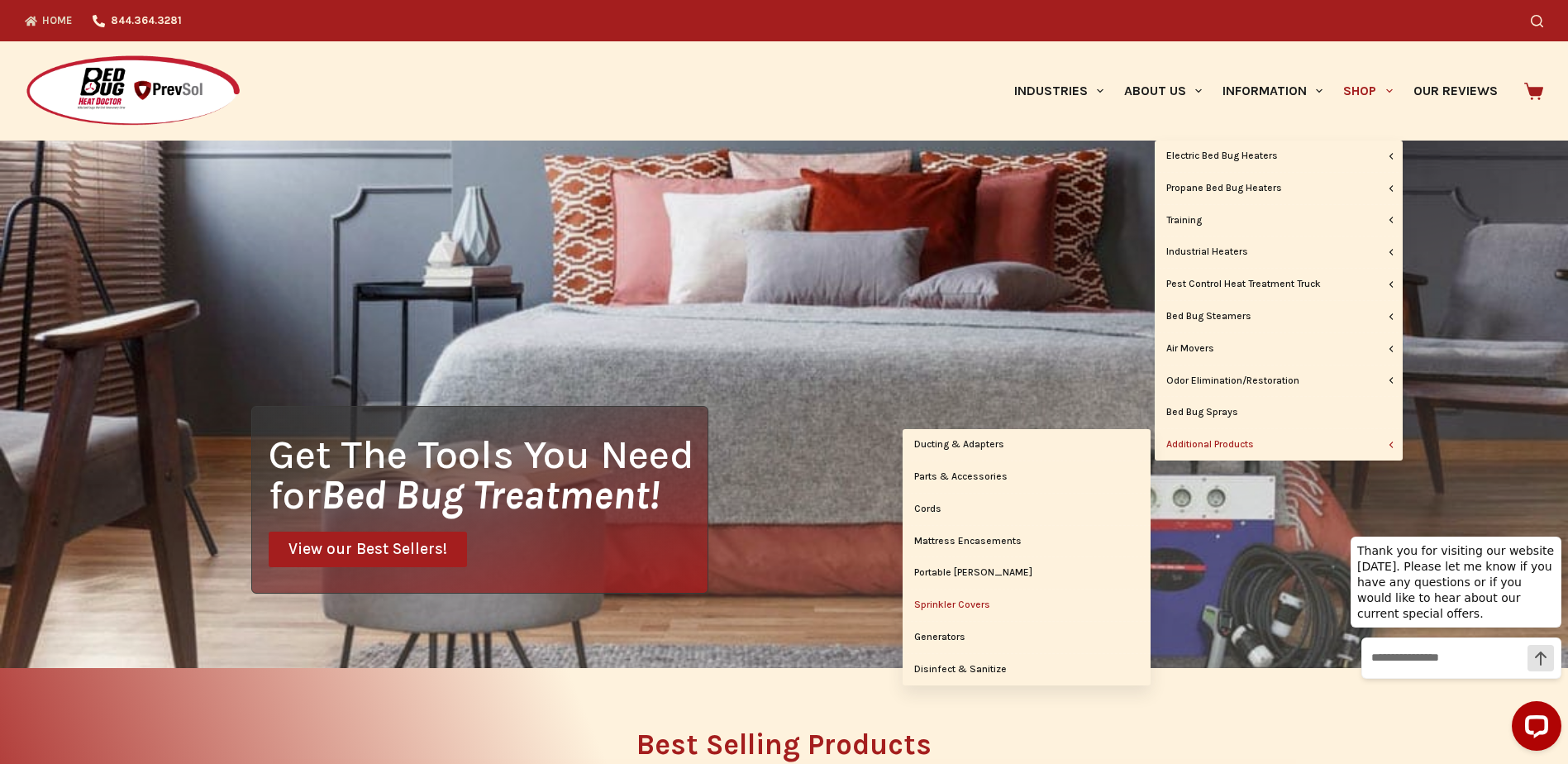
click at [956, 610] on link "Sprinkler Covers" at bounding box center [1026, 604] width 248 height 31
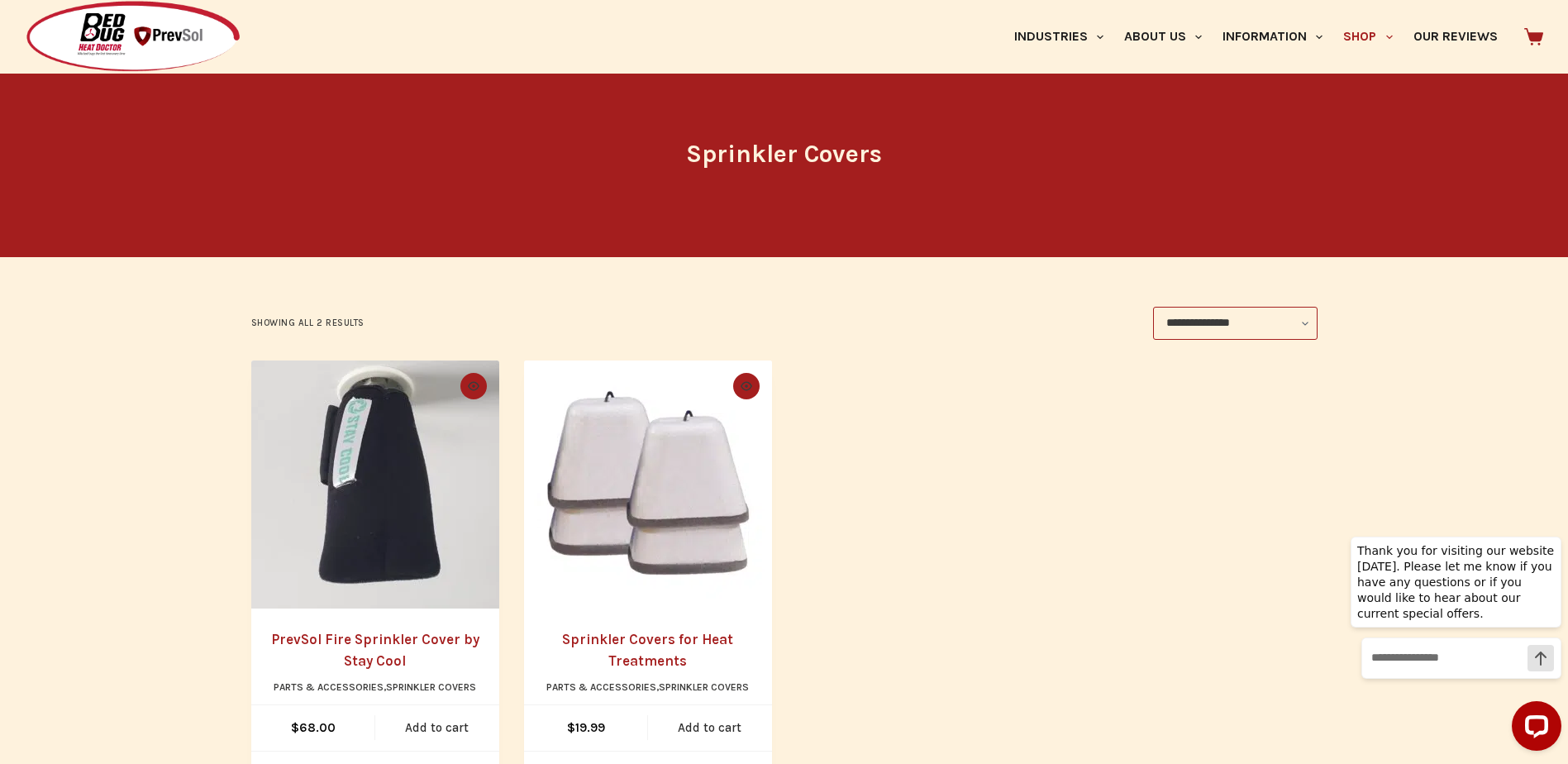
scroll to position [248, 0]
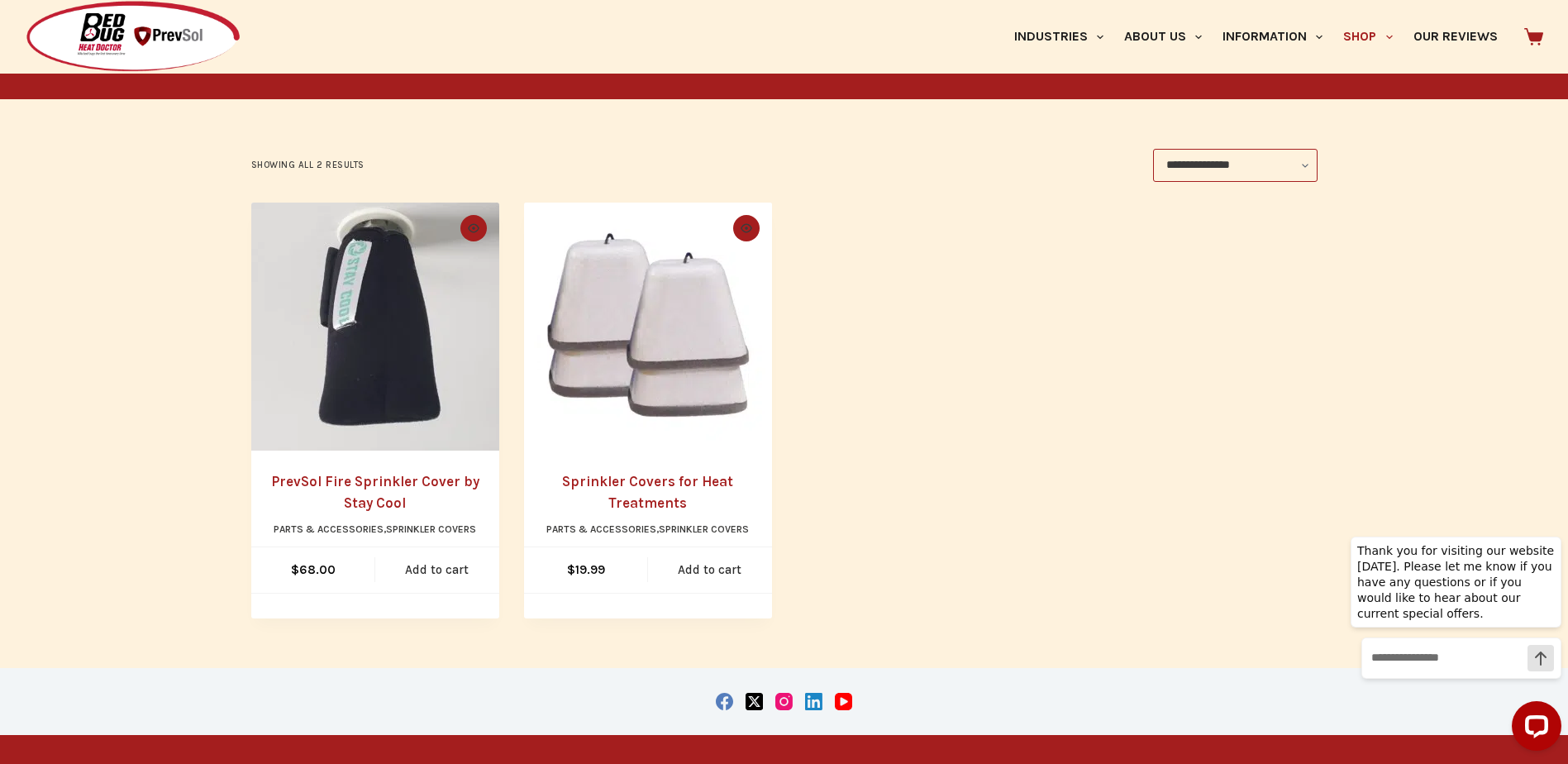
click at [405, 336] on img "PrevSol Fire Sprinkler Cover by Stay Cool" at bounding box center [374, 326] width 248 height 248
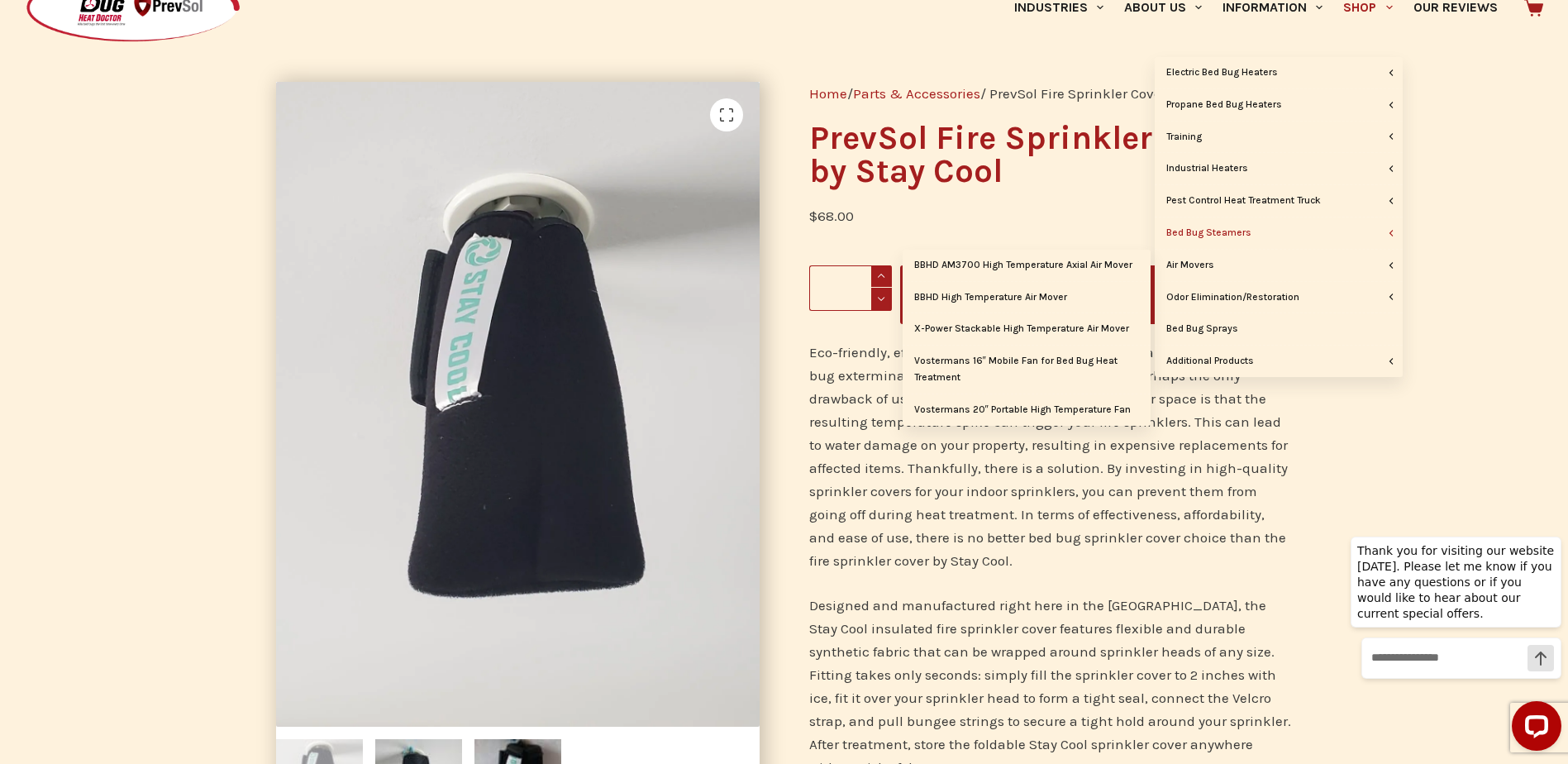
scroll to position [82, 0]
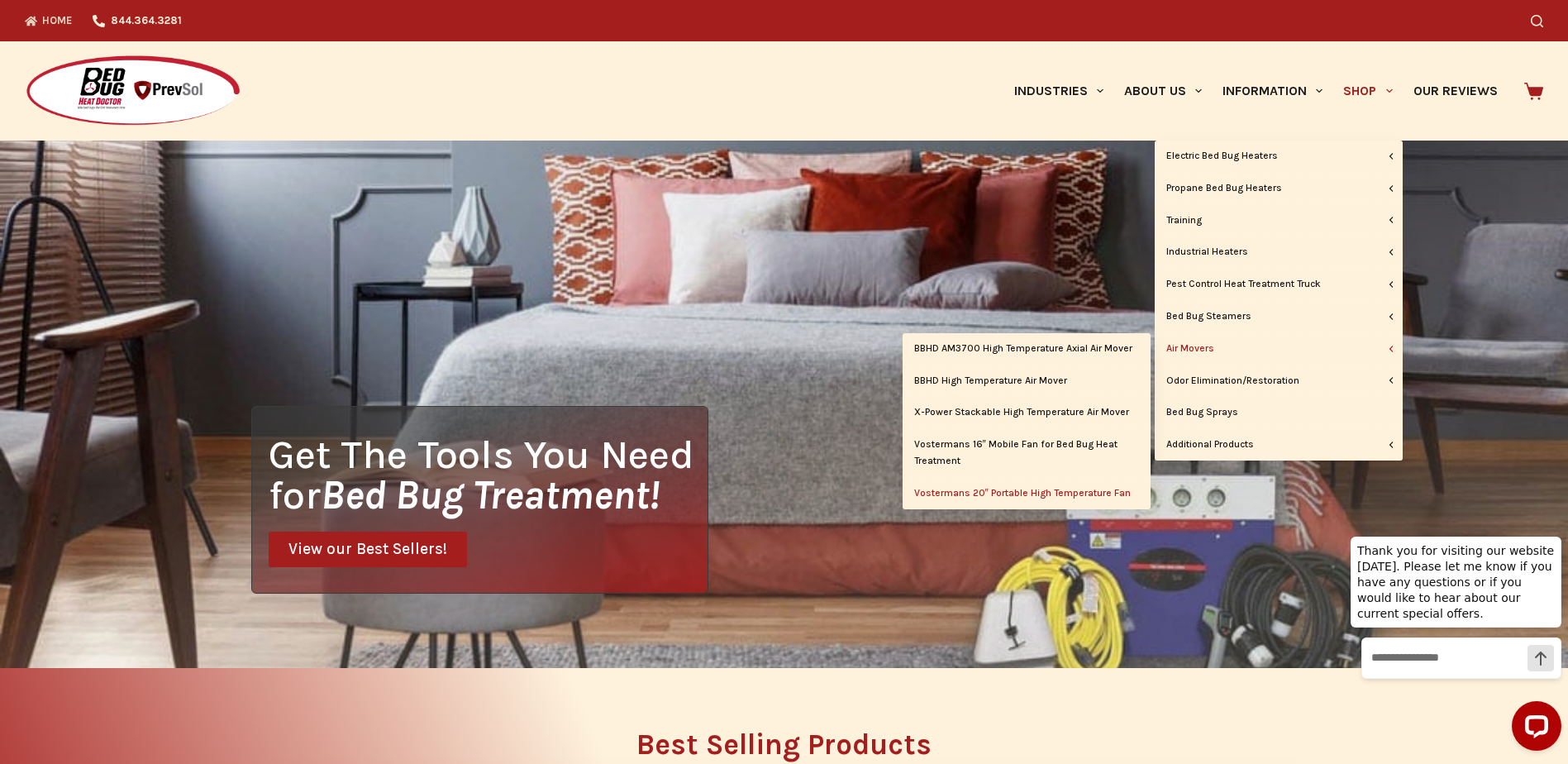
click at [1053, 489] on link "Vostermans 20″ Portable High Temperature Fan" at bounding box center [1026, 493] width 248 height 31
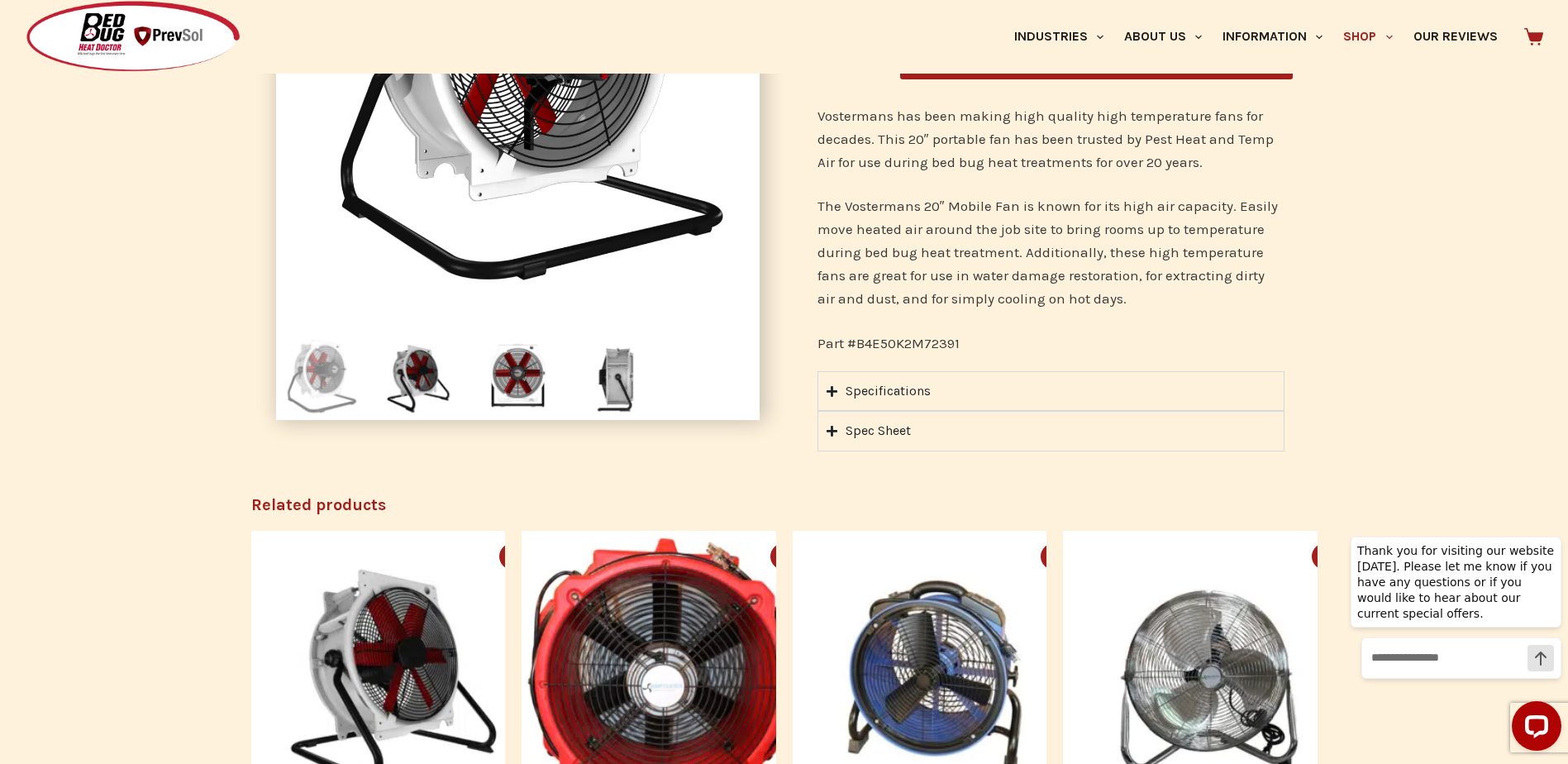
scroll to position [331, 0]
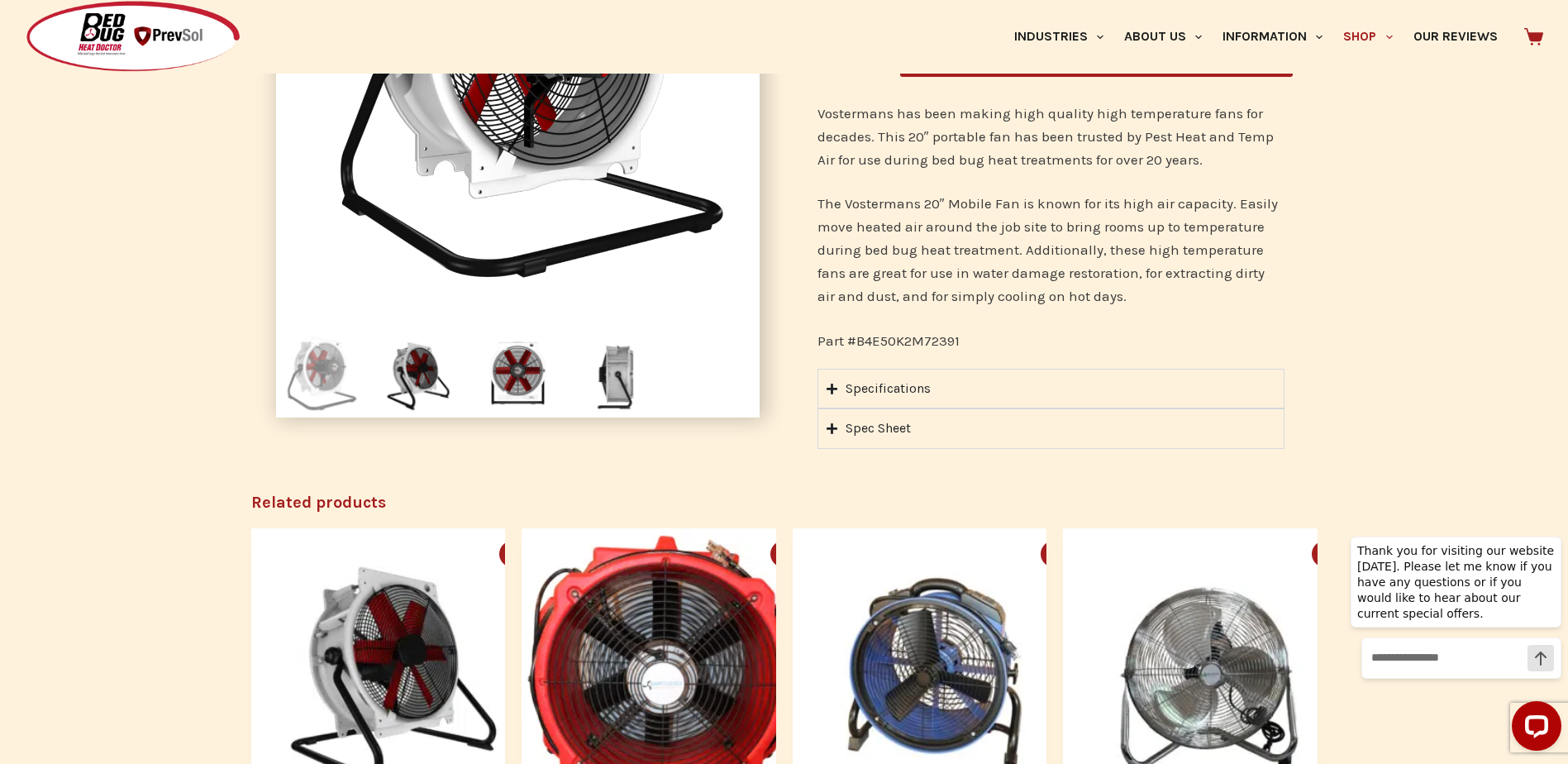
click at [877, 382] on div "Specifications" at bounding box center [887, 389] width 85 height 22
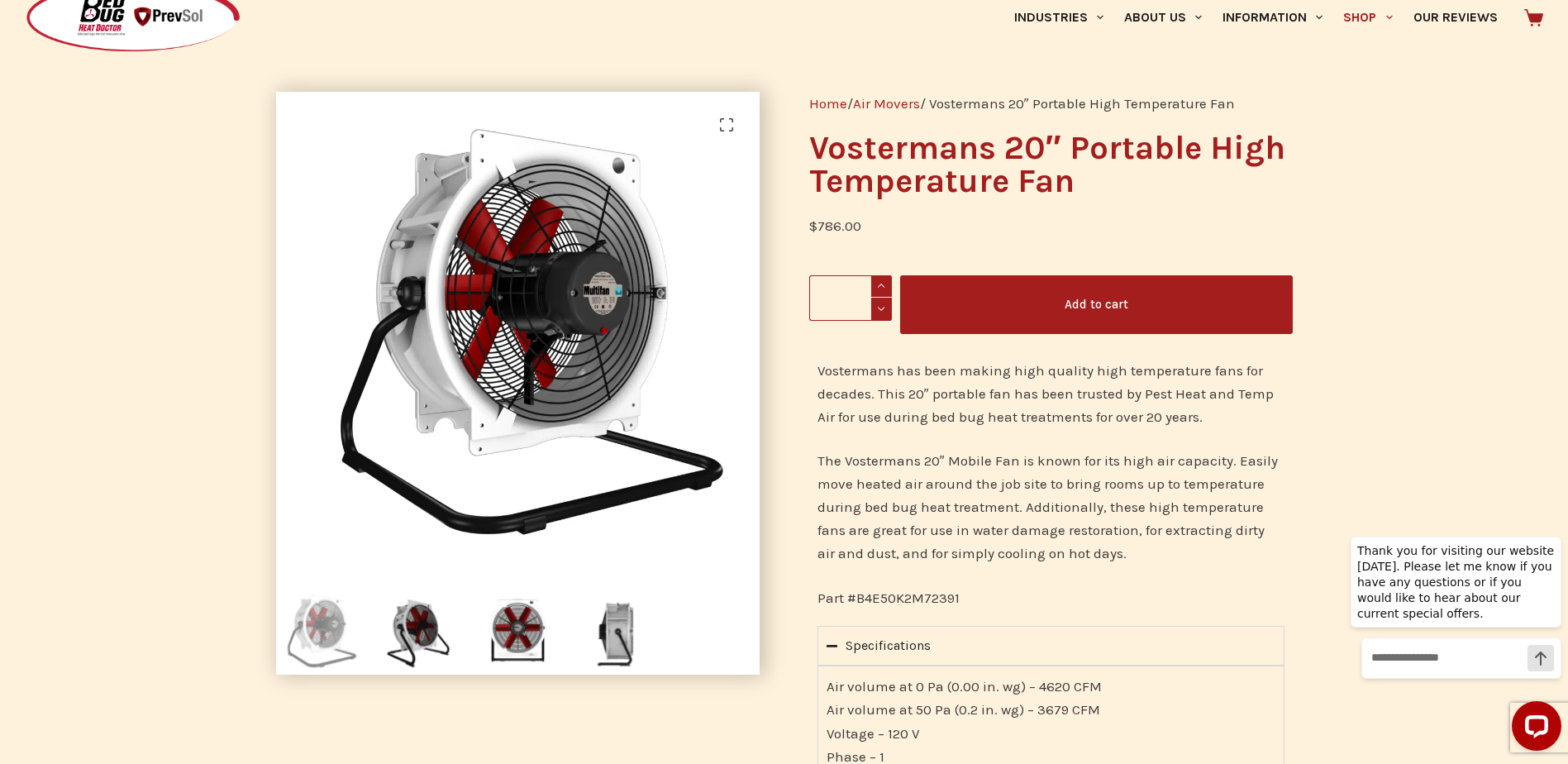
scroll to position [0, 0]
